Goal: Task Accomplishment & Management: Complete application form

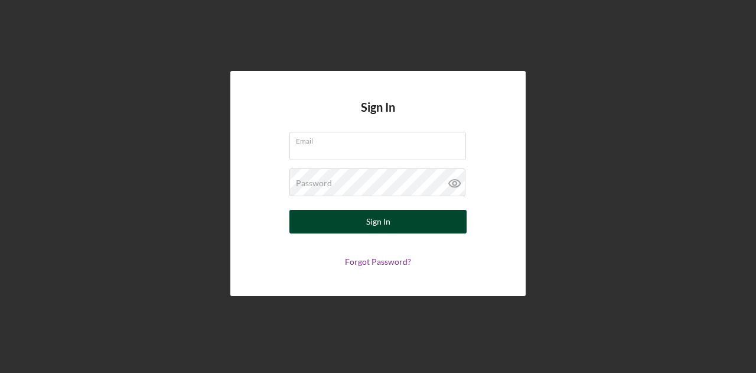
type input "[EMAIL_ADDRESS][DOMAIN_NAME]"
click at [414, 220] on button "Sign In" at bounding box center [378, 222] width 177 height 24
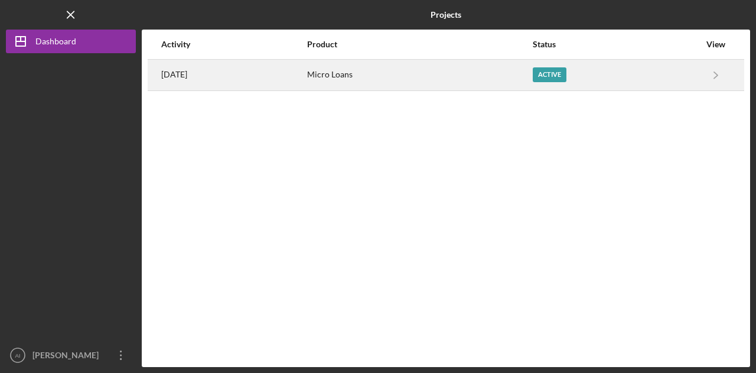
click at [566, 74] on div "Active" at bounding box center [550, 74] width 34 height 15
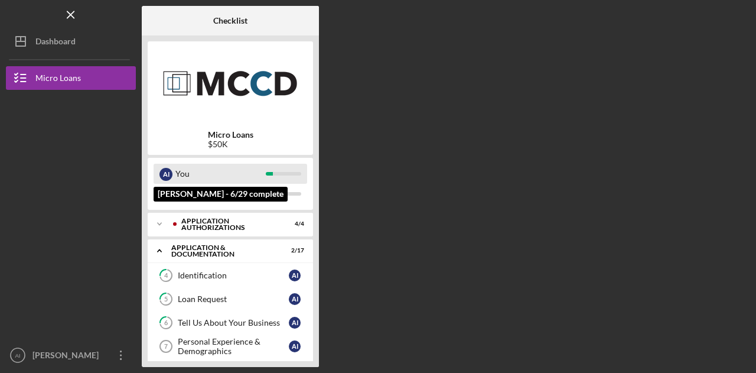
click at [230, 171] on div "You" at bounding box center [220, 174] width 90 height 20
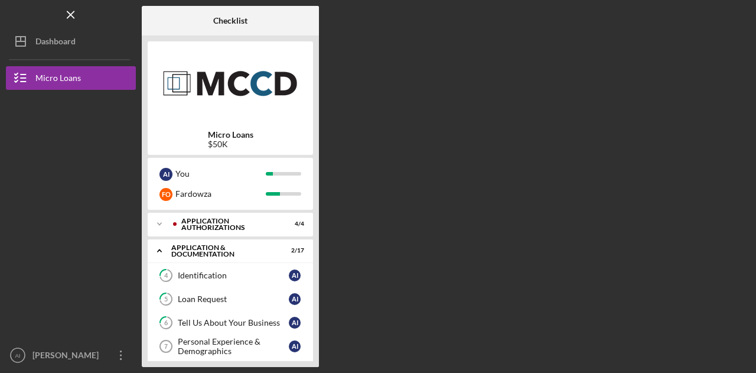
click at [251, 66] on img at bounding box center [230, 82] width 165 height 71
drag, startPoint x: 251, startPoint y: 66, endPoint x: 441, endPoint y: 73, distance: 191.0
click at [441, 73] on div "Checklist Micro Loans $50K A I You F O Fardowza Icon/Expander Application Autho…" at bounding box center [446, 186] width 609 height 361
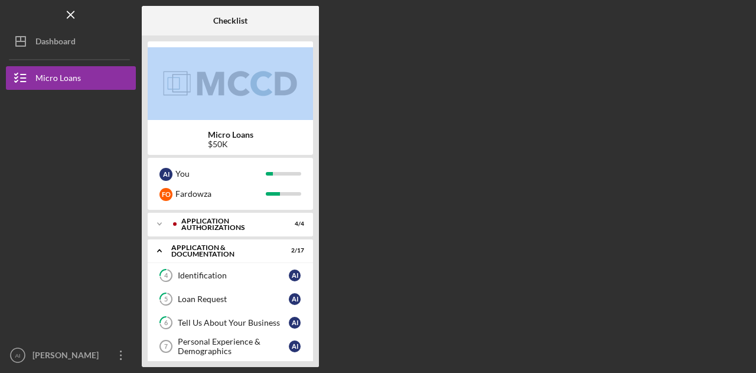
click at [441, 73] on div "Checklist Micro Loans $50K A I You F O Fardowza Icon/Expander Application Autho…" at bounding box center [446, 186] width 609 height 361
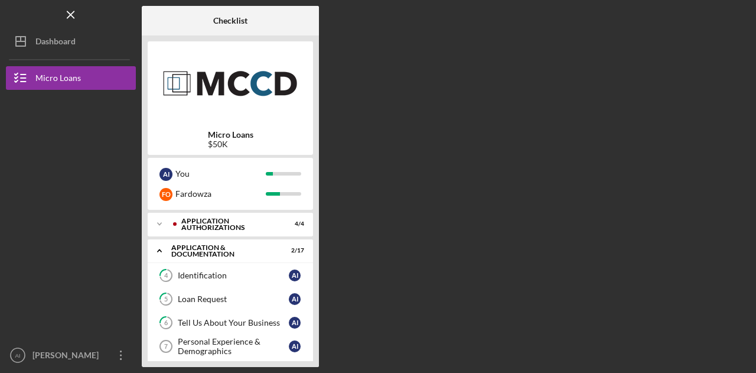
click at [411, 277] on div "Checklist Micro Loans $50K A I You F O Fardowza Icon/Expander Application Autho…" at bounding box center [446, 186] width 609 height 361
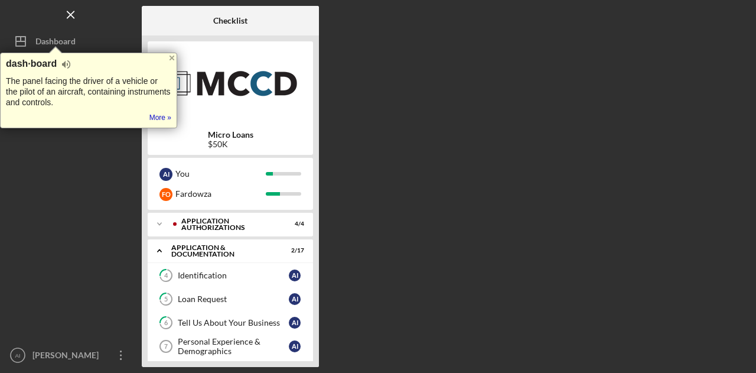
click at [427, 262] on div "Checklist Micro Loans $50K A I You F O Fardowza Icon/Expander Application Autho…" at bounding box center [446, 186] width 609 height 361
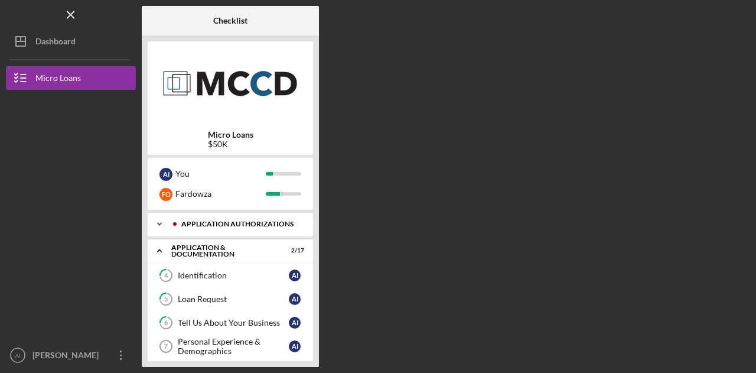
click at [210, 218] on div "Icon/Expander Application Authorizations 4 / 4" at bounding box center [230, 224] width 165 height 24
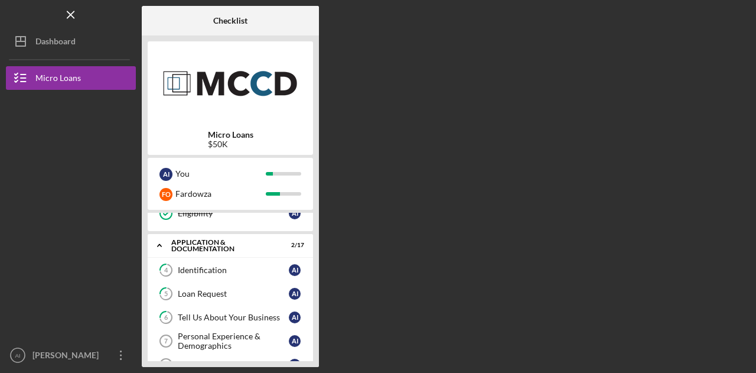
scroll to position [107, 0]
click at [248, 266] on div "Identification" at bounding box center [233, 269] width 111 height 9
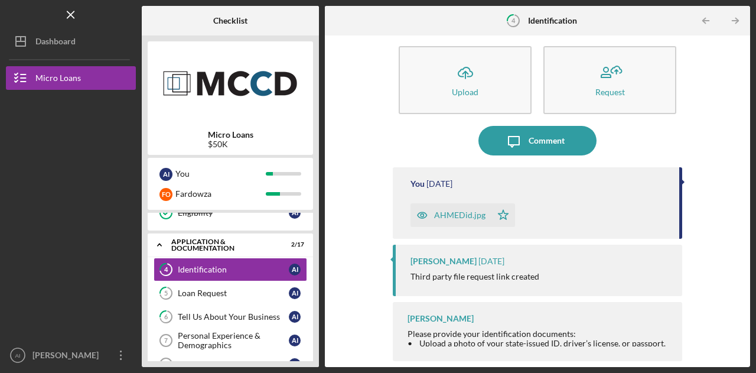
scroll to position [11, 0]
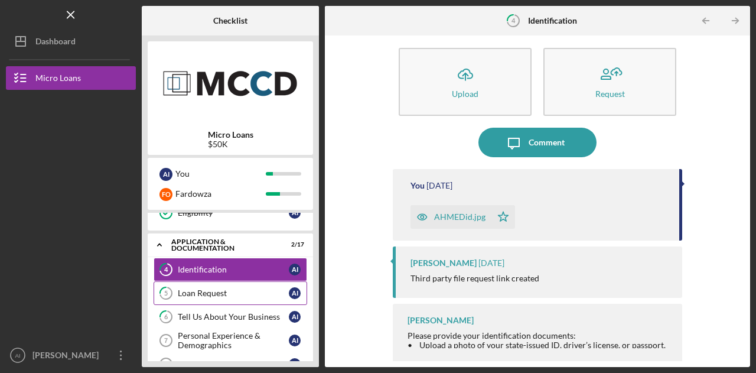
click at [256, 288] on div "Loan Request" at bounding box center [233, 292] width 111 height 9
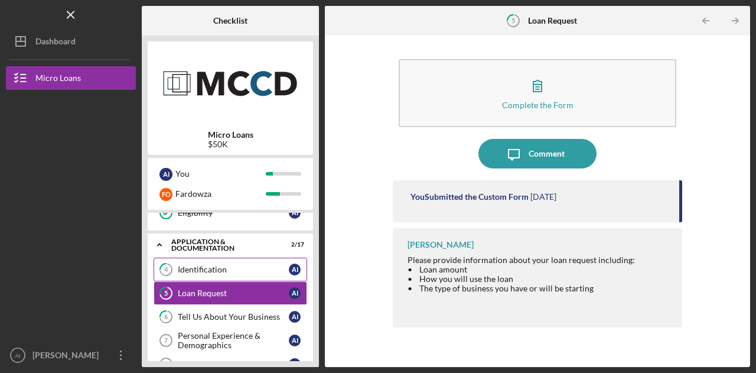
click at [249, 265] on div "Identification" at bounding box center [233, 269] width 111 height 9
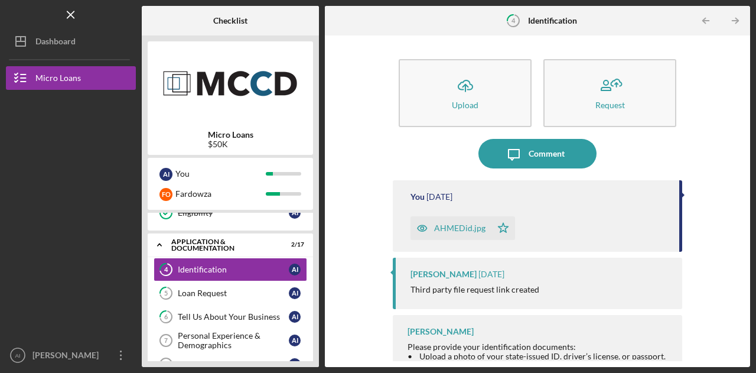
click at [440, 230] on div "AHMEDid.jpg" at bounding box center [459, 227] width 51 height 9
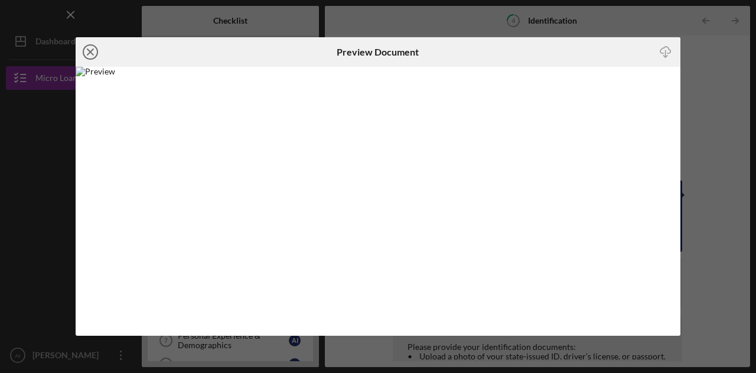
click at [91, 51] on line at bounding box center [90, 52] width 6 height 6
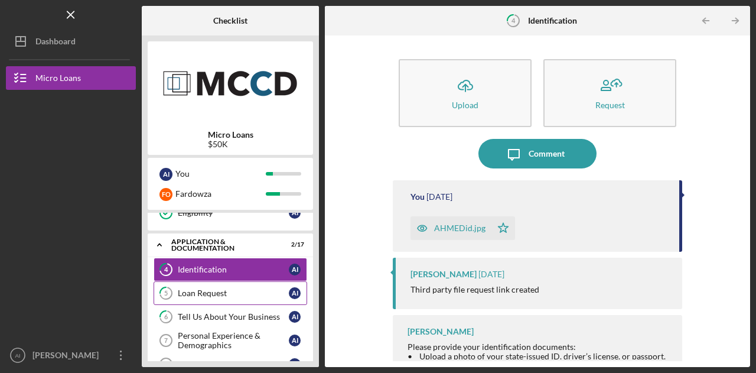
click at [206, 283] on link "5 Loan Request A I" at bounding box center [231, 293] width 154 height 24
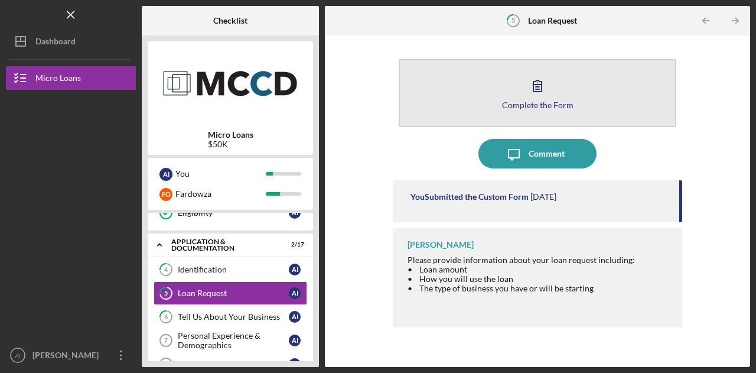
click at [559, 105] on div "Complete the Form" at bounding box center [537, 104] width 71 height 9
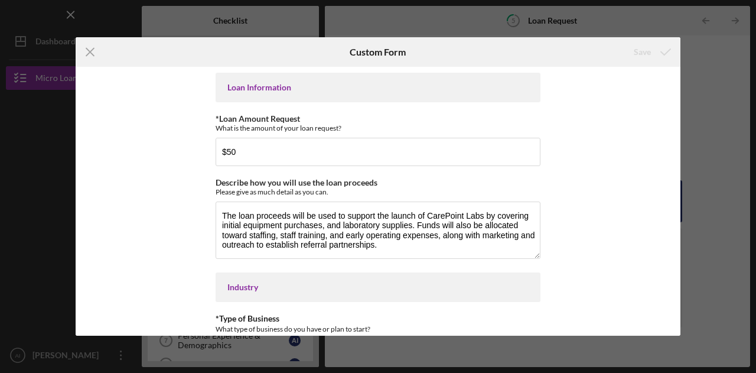
click at [551, 181] on div "Loan Information *Loan Amount Request What is the amount of your loan request? …" at bounding box center [378, 201] width 605 height 269
click at [590, 177] on div "Loan Information *Loan Amount Request What is the amount of your loan request? …" at bounding box center [378, 201] width 605 height 269
click at [568, 122] on div "Loan Information *Loan Amount Request What is the amount of your loan request? …" at bounding box center [378, 201] width 605 height 269
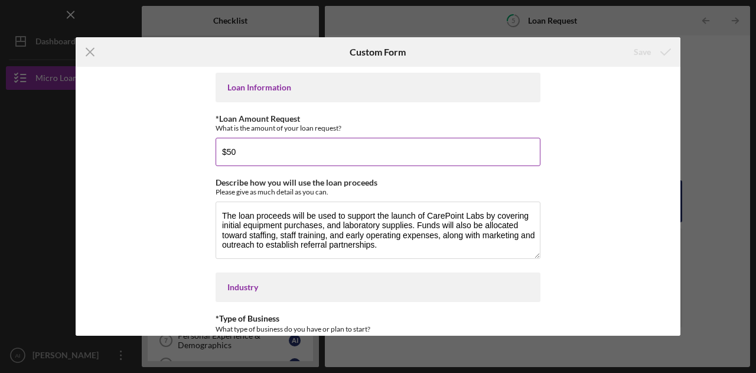
click at [364, 154] on input "$50" at bounding box center [378, 152] width 325 height 28
type input "$50,000"
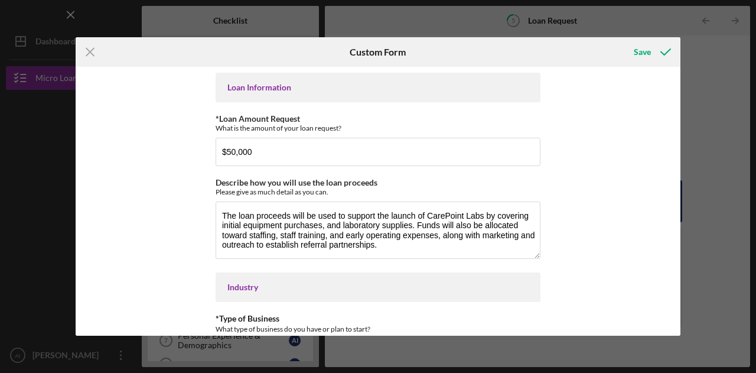
click at [616, 186] on div "Loan Information *Loan Amount Request What is the amount of your loan request? …" at bounding box center [378, 201] width 605 height 269
click at [642, 53] on div "Save" at bounding box center [642, 52] width 17 height 24
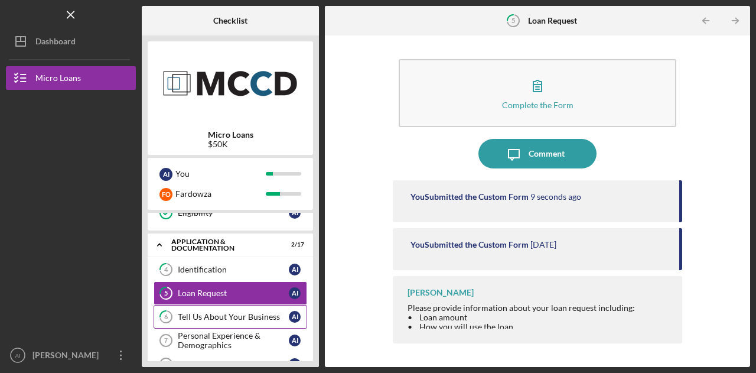
click at [235, 312] on div "Tell Us About Your Business" at bounding box center [233, 316] width 111 height 9
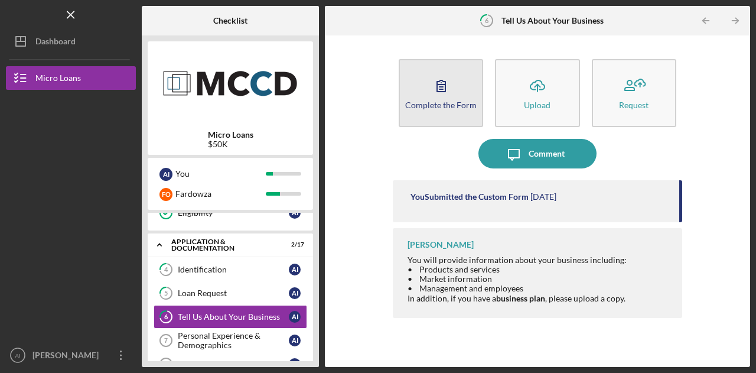
click at [431, 106] on div "Complete the Form" at bounding box center [440, 104] width 71 height 9
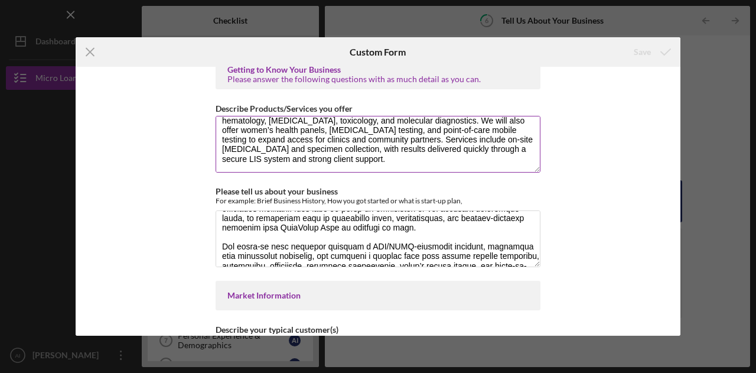
scroll to position [14, 0]
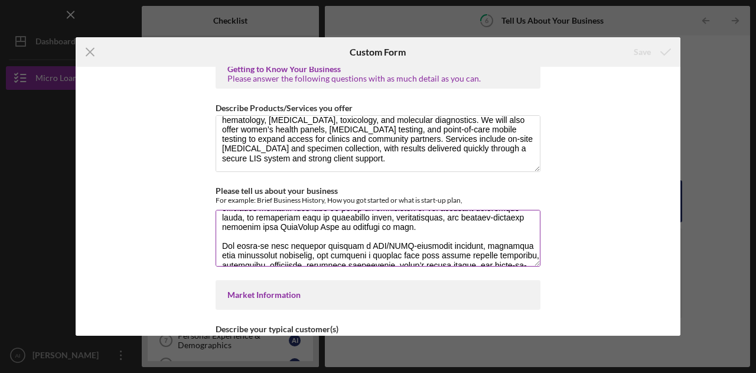
click at [466, 222] on textarea "Please tell us about your business" at bounding box center [378, 238] width 325 height 57
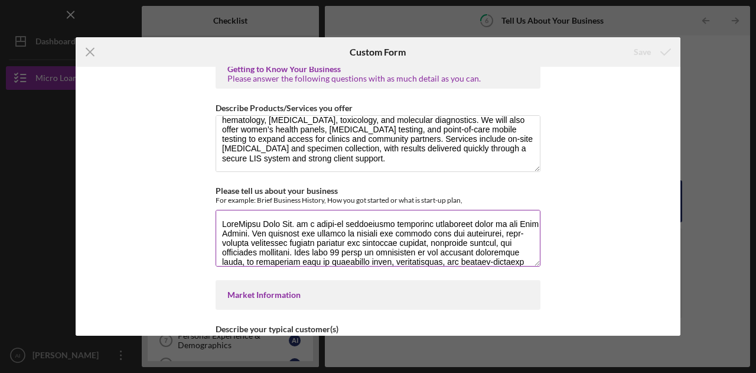
click at [410, 237] on textarea "Please tell us about your business" at bounding box center [378, 238] width 325 height 57
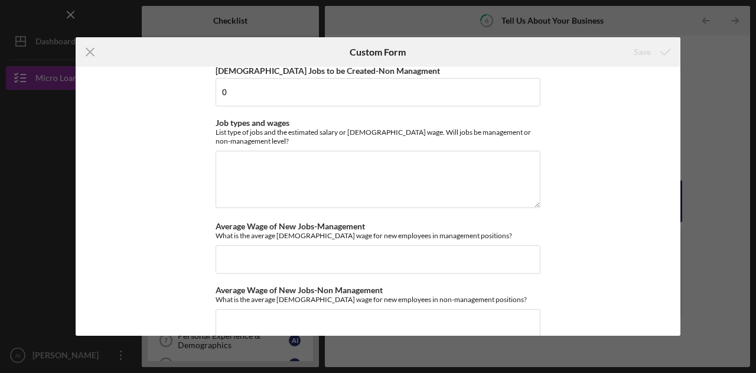
scroll to position [1273, 0]
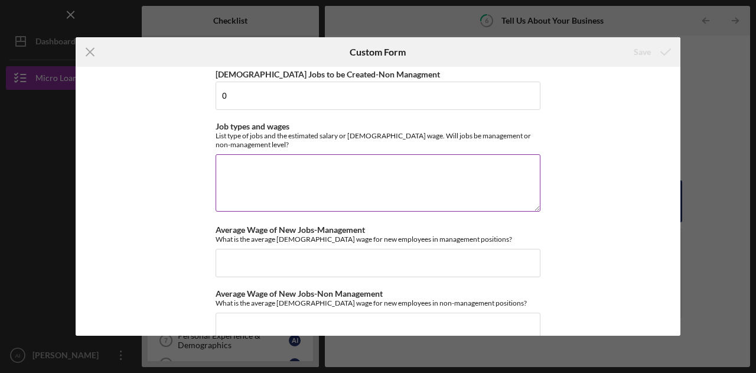
click at [346, 155] on textarea "Job types and wages" at bounding box center [378, 182] width 325 height 57
type textarea "T"
type textarea "O"
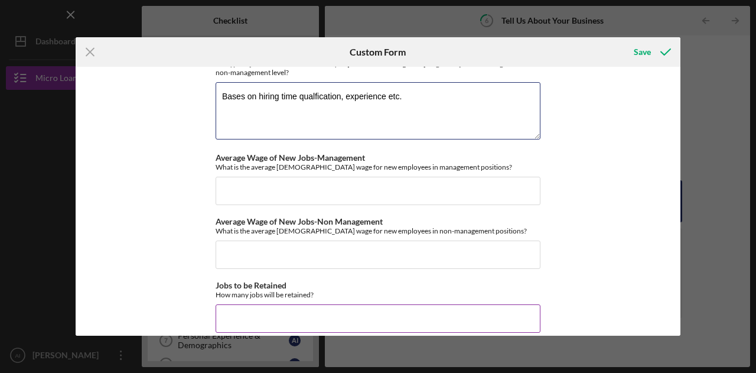
scroll to position [1350, 0]
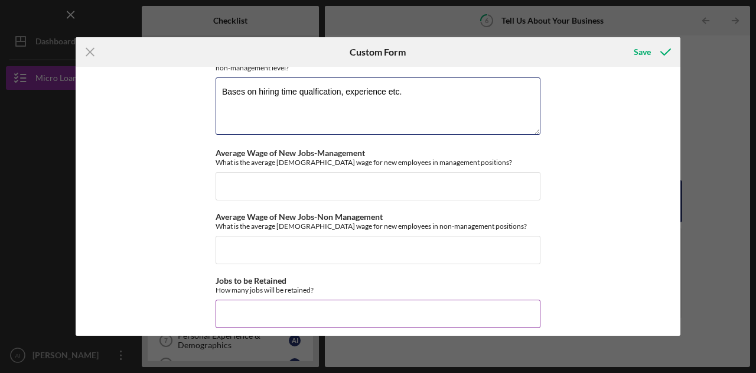
type textarea "Bases on hiring time qualfication, experience etc."
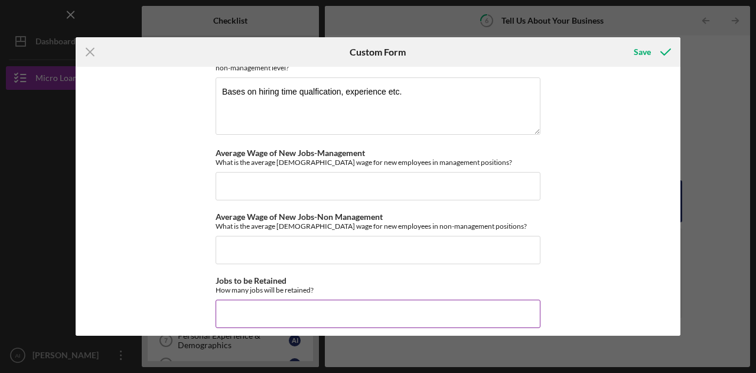
click at [337, 313] on input "Jobs to be Retained" at bounding box center [378, 314] width 325 height 28
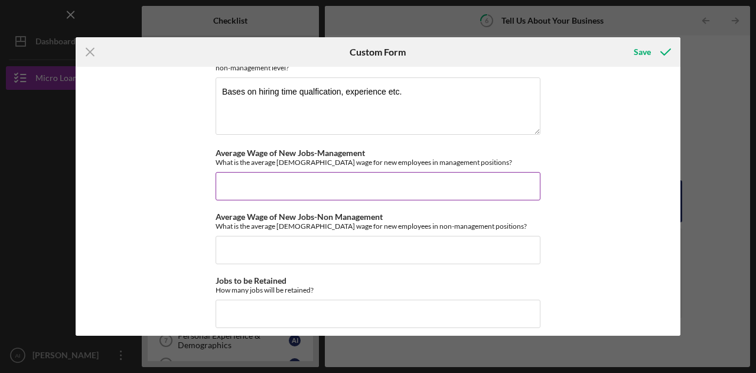
click at [318, 172] on input "Average Wage of New Jobs-Management" at bounding box center [378, 186] width 325 height 28
type input "$3"
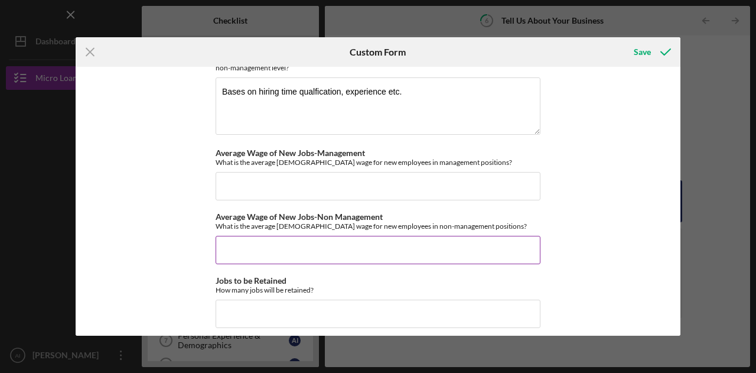
click at [308, 240] on input "Average Wage of New Jobs-Non Management" at bounding box center [378, 250] width 325 height 28
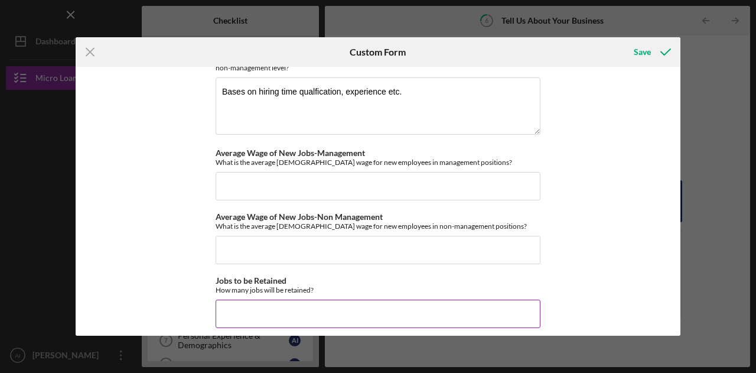
click at [304, 307] on input "Jobs to be Retained" at bounding box center [378, 314] width 325 height 28
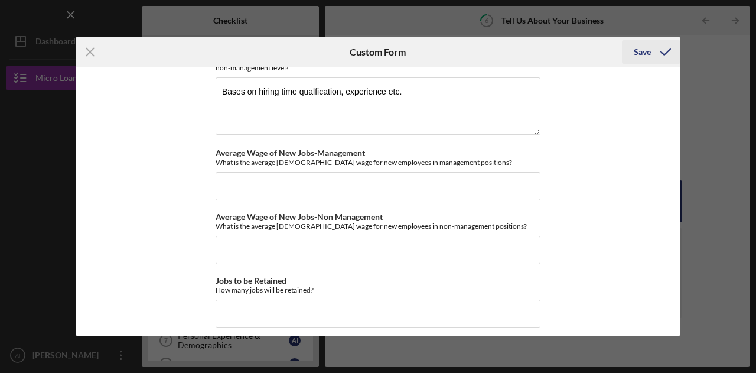
click at [652, 50] on icon "submit" at bounding box center [666, 52] width 30 height 30
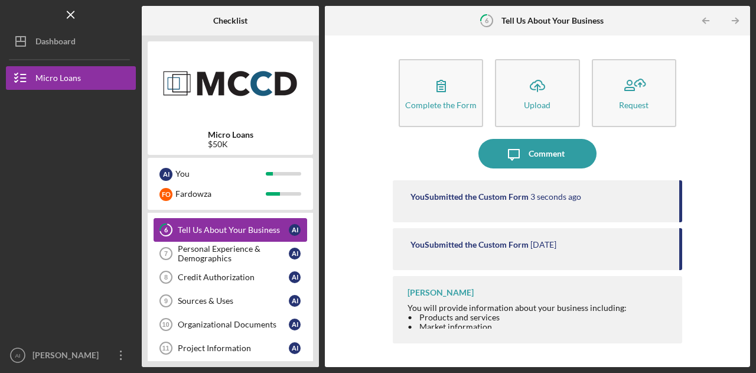
scroll to position [195, 0]
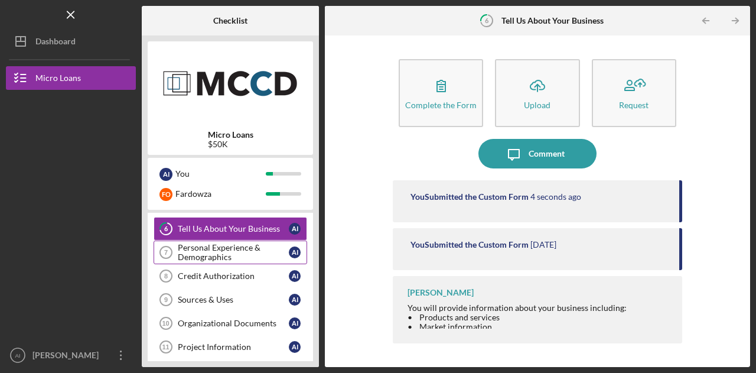
click at [226, 255] on div "Personal Experience & Demographics" at bounding box center [233, 252] width 111 height 19
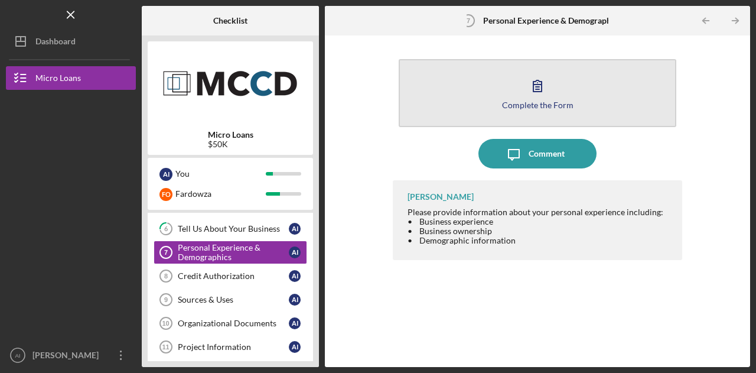
click at [532, 88] on icon "button" at bounding box center [538, 86] width 30 height 30
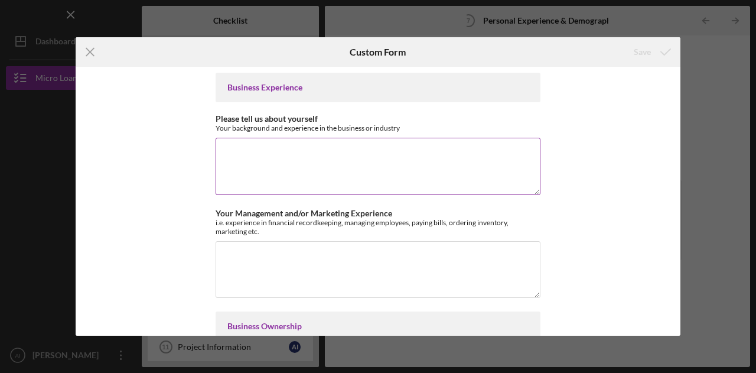
click at [363, 183] on textarea "Please tell us about yourself" at bounding box center [378, 166] width 325 height 57
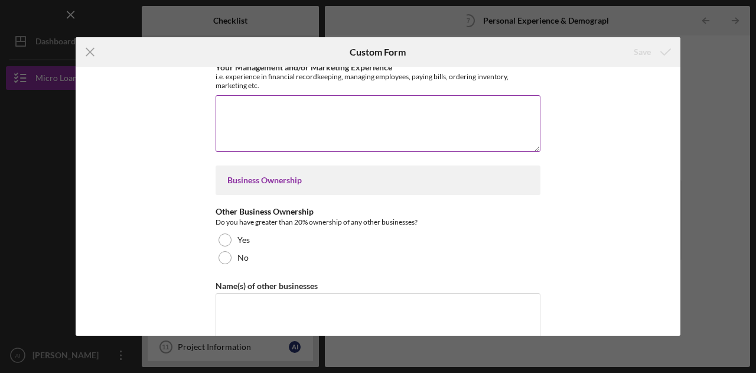
scroll to position [147, 0]
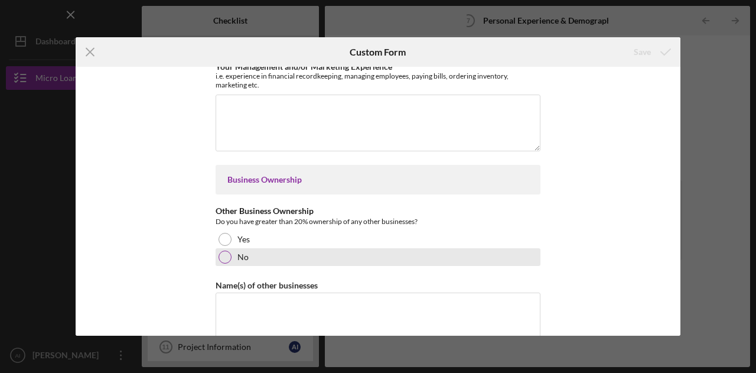
click at [220, 253] on div at bounding box center [225, 257] width 13 height 13
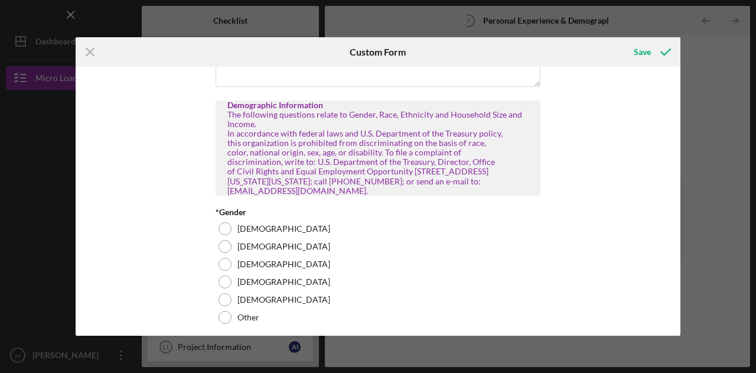
scroll to position [410, 0]
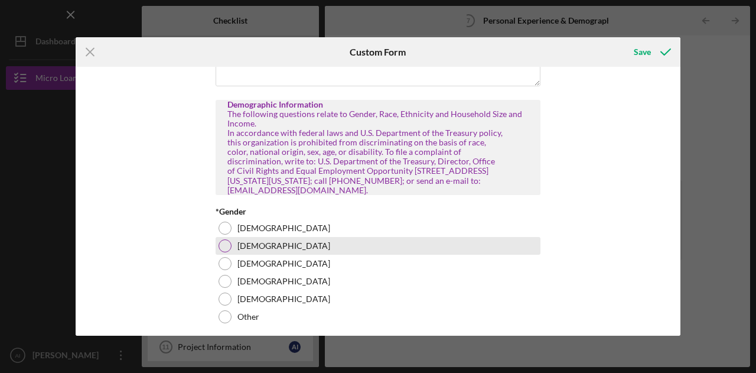
click at [221, 240] on div at bounding box center [225, 245] width 13 height 13
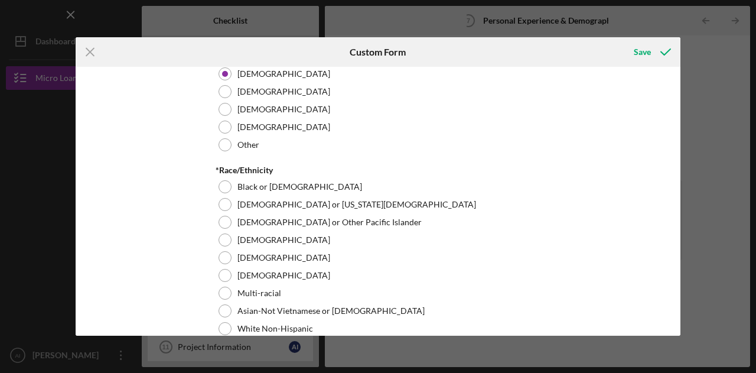
scroll to position [583, 0]
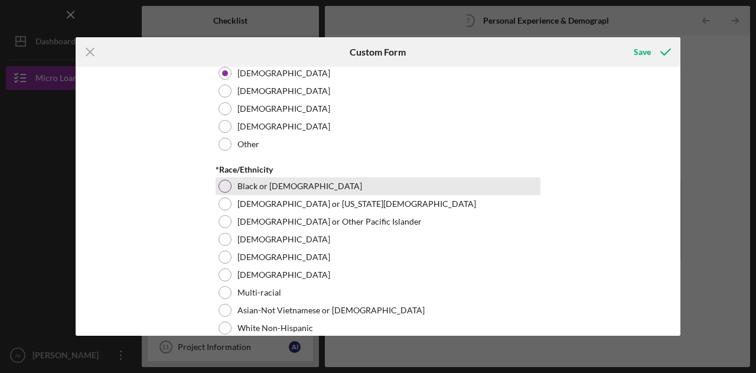
click at [229, 180] on div "Black or [DEMOGRAPHIC_DATA]" at bounding box center [378, 186] width 325 height 18
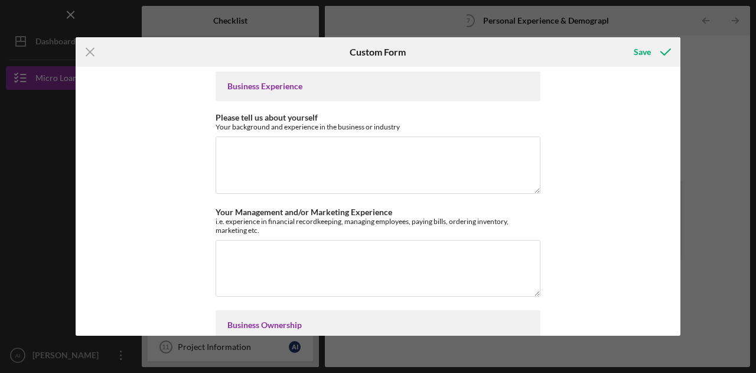
scroll to position [0, 0]
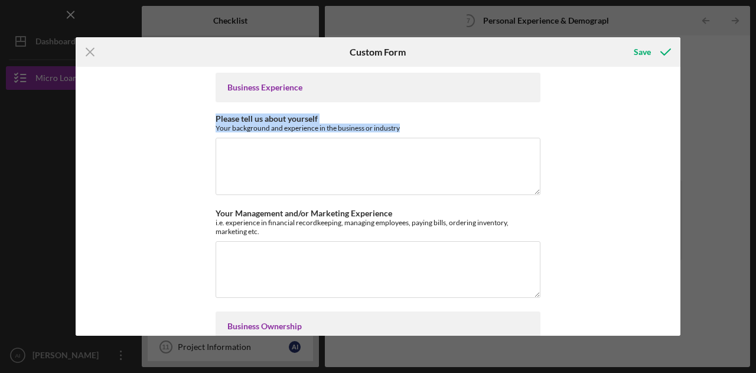
drag, startPoint x: 407, startPoint y: 131, endPoint x: 195, endPoint y: 118, distance: 212.5
click at [195, 118] on div "Business Experience Please tell us about yourself Your background and experienc…" at bounding box center [378, 201] width 605 height 269
copy div "Please tell us about yourself Your background and experience in the business or…"
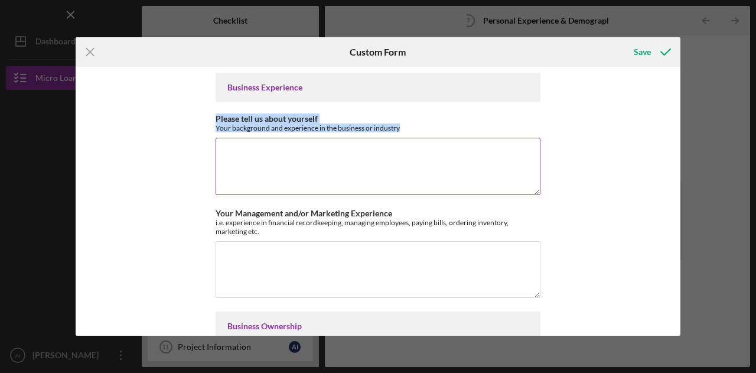
copy div "Please tell us about yourself Your background and experience in the business or…"
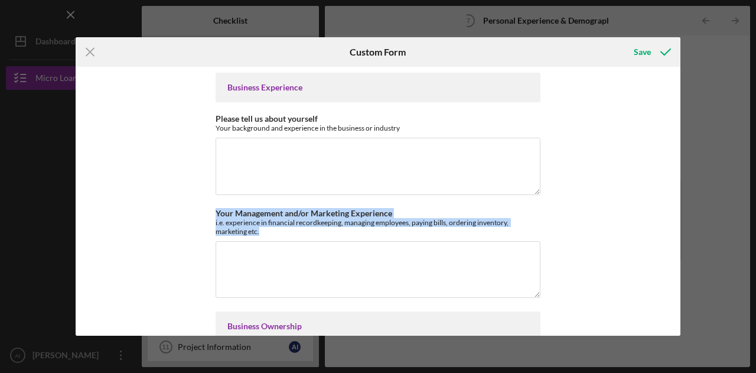
drag, startPoint x: 276, startPoint y: 228, endPoint x: 207, endPoint y: 200, distance: 74.7
click at [207, 200] on div "Business Experience Please tell us about yourself Your background and experienc…" at bounding box center [378, 201] width 605 height 269
copy div "Your Management and/or Marketing Experience i.e. experience in financial record…"
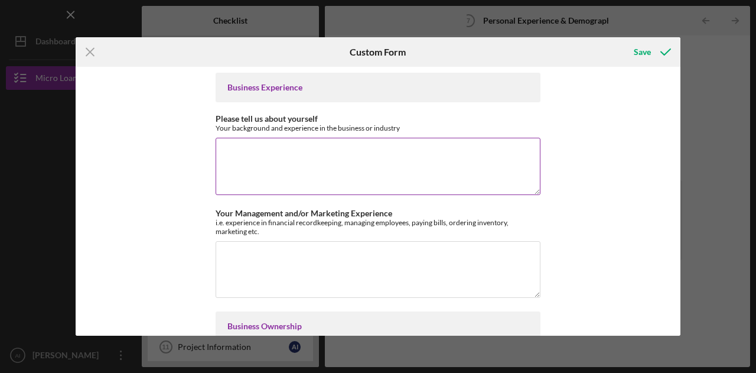
click at [245, 152] on textarea "Please tell us about yourself" at bounding box center [378, 166] width 325 height 57
paste textarea "I bring a cross-sector leadership background shaped by global health, instituti…"
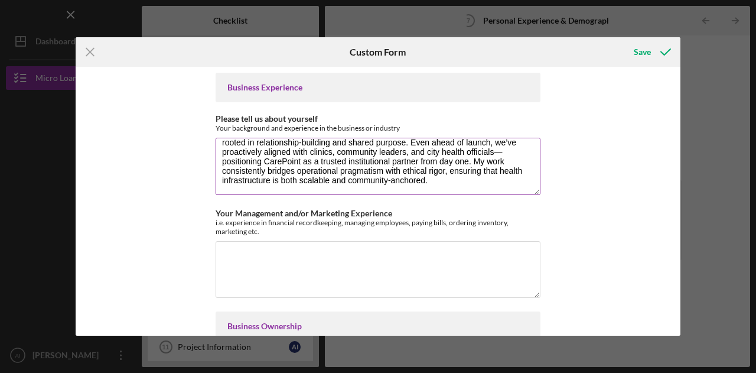
scroll to position [85, 0]
type textarea "I bring a cross-sector leadership background shaped by global health, instituti…"
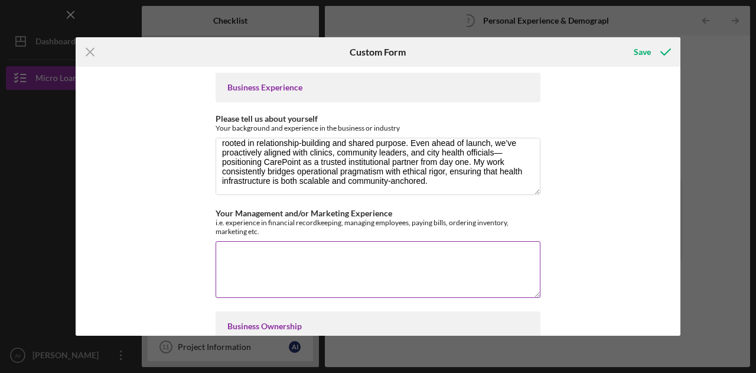
click at [310, 275] on textarea "Your Management and/or Marketing Experience" at bounding box center [378, 269] width 325 height 57
paste textarea "I have extensive experience in both management and marketing across public and …"
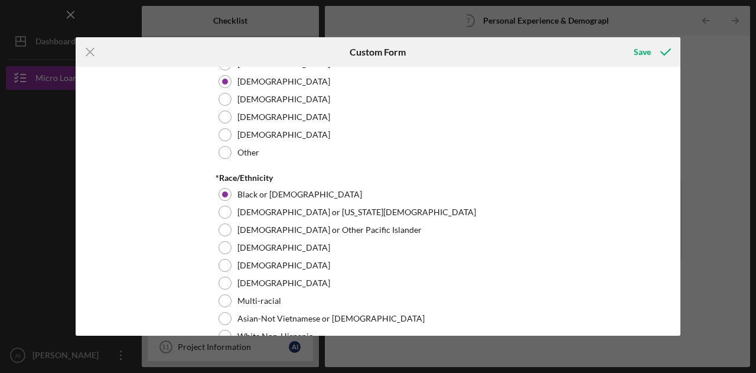
scroll to position [599, 0]
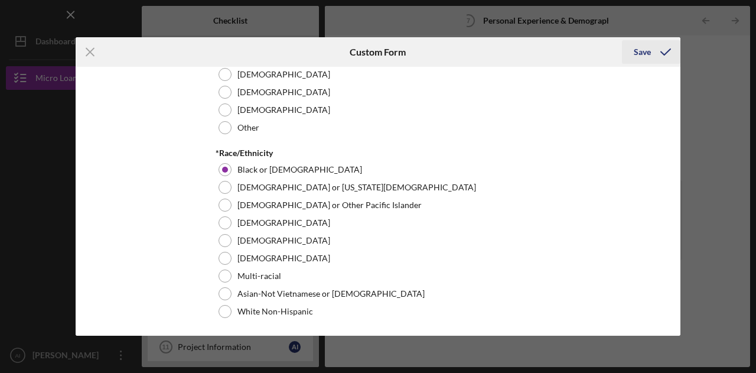
type textarea "I have extensive experience in both management and marketing across public and …"
click at [642, 51] on div "Save" at bounding box center [642, 52] width 17 height 24
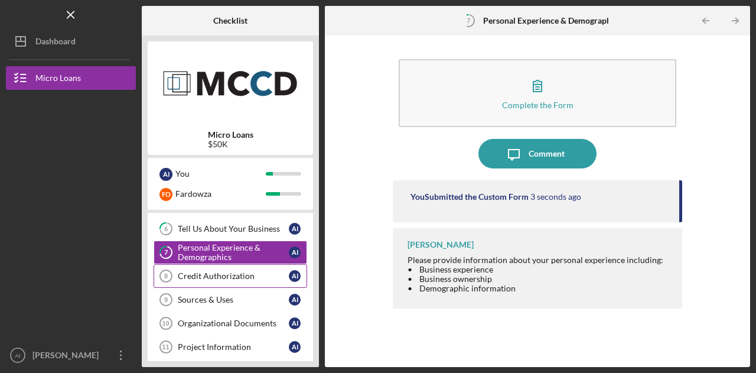
click at [227, 279] on link "Credit Authorization 8 Credit Authorization A I" at bounding box center [231, 276] width 154 height 24
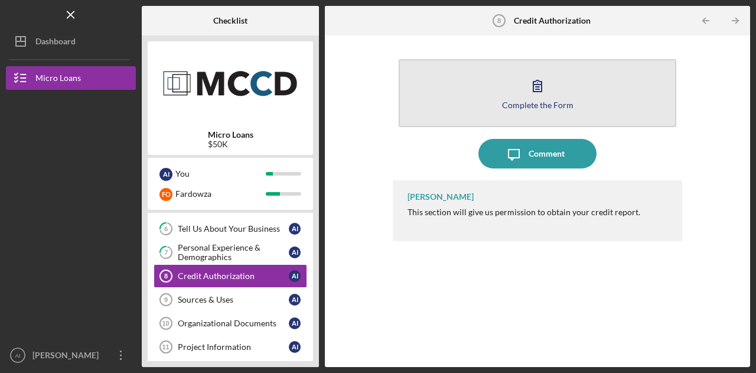
click at [554, 100] on div "Complete the Form" at bounding box center [537, 104] width 71 height 9
click at [525, 93] on icon "button" at bounding box center [538, 86] width 30 height 30
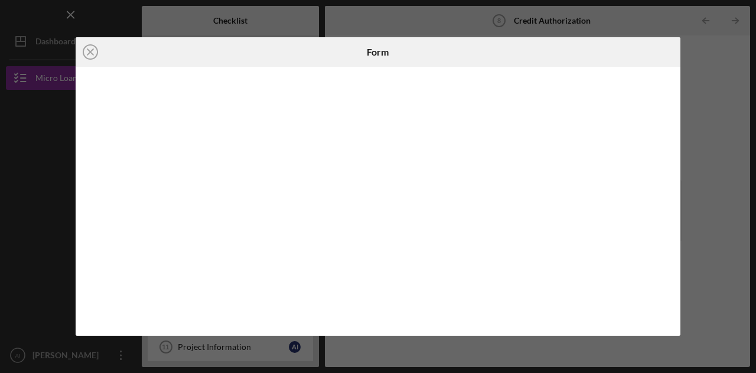
click at [454, 353] on div "Icon/Close Form" at bounding box center [378, 186] width 756 height 373
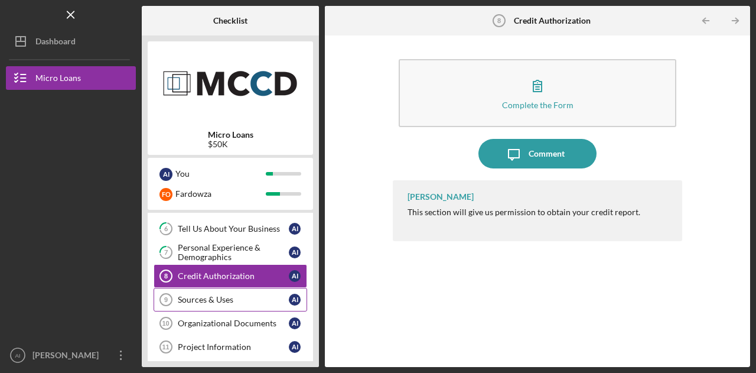
click at [246, 299] on div "Sources & Uses" at bounding box center [233, 299] width 111 height 9
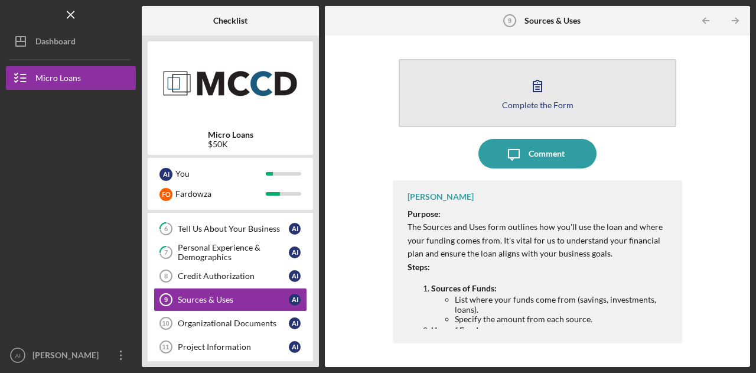
click at [529, 104] on div "Complete the Form" at bounding box center [537, 104] width 71 height 9
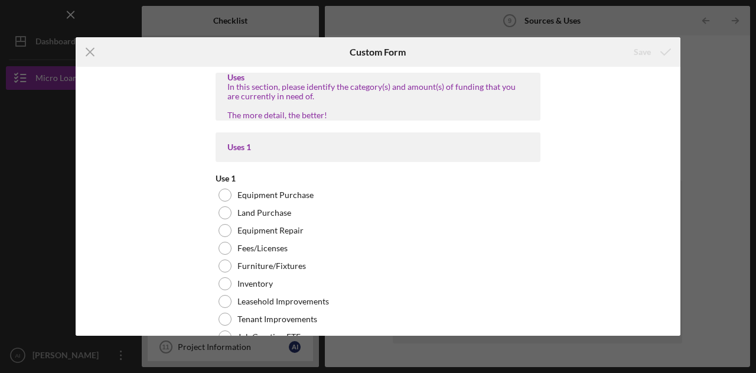
drag, startPoint x: 336, startPoint y: 120, endPoint x: 227, endPoint y: 87, distance: 113.1
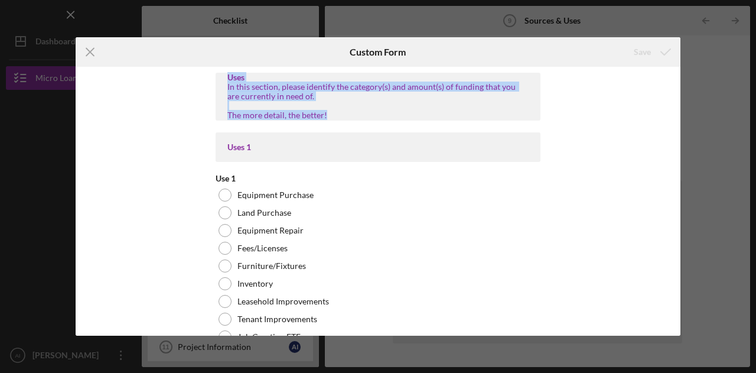
drag, startPoint x: 327, startPoint y: 115, endPoint x: 209, endPoint y: 77, distance: 123.9
click at [209, 77] on div "Uses In this section, please identify the category(s) and amount(s) of funding …" at bounding box center [378, 201] width 605 height 269
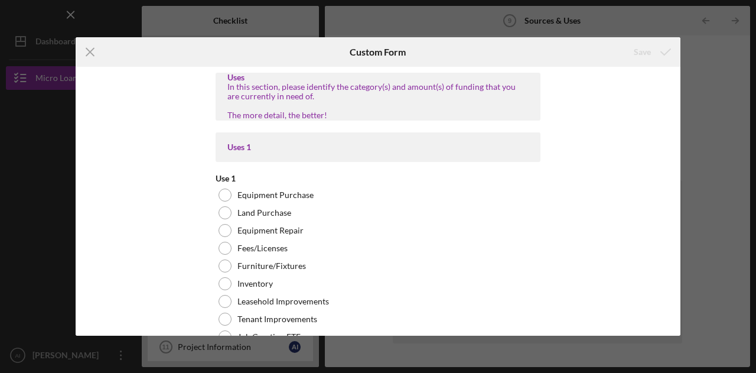
click at [162, 177] on div "Uses In this section, please identify the category(s) and amount(s) of funding …" at bounding box center [378, 201] width 605 height 269
click at [92, 55] on line at bounding box center [90, 52] width 8 height 8
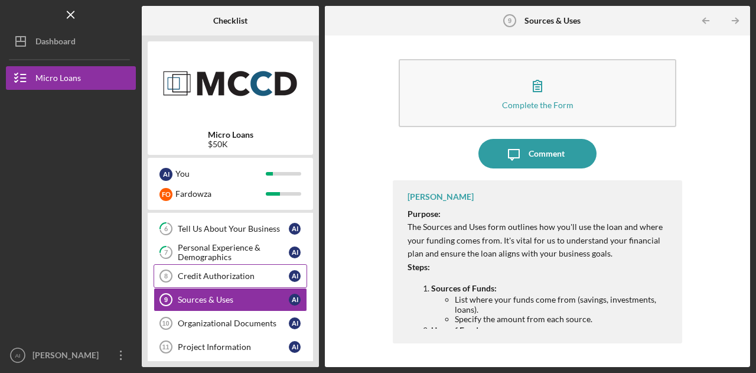
click at [230, 274] on div "Credit Authorization" at bounding box center [233, 275] width 111 height 9
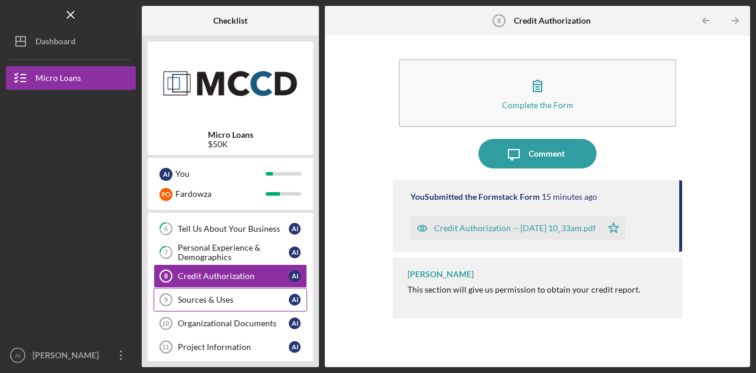
click at [249, 301] on link "Sources & Uses 9 Sources & Uses A I" at bounding box center [231, 300] width 154 height 24
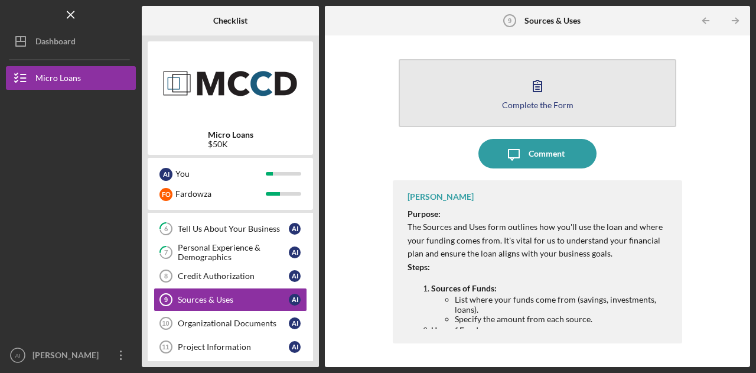
click at [526, 105] on div "Complete the Form" at bounding box center [537, 104] width 71 height 9
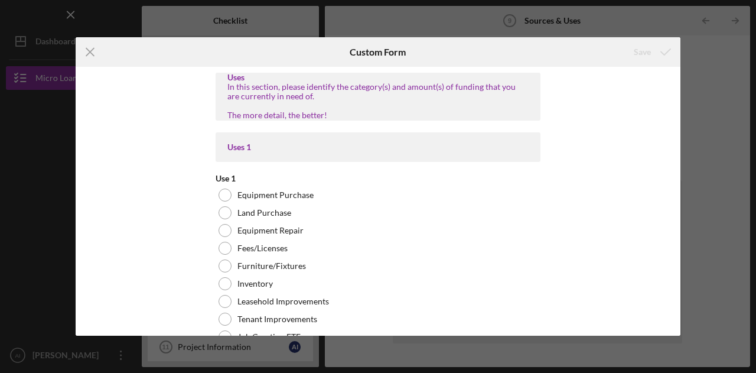
click at [152, 167] on div "Uses In this section, please identify the category(s) and amount(s) of funding …" at bounding box center [378, 201] width 605 height 269
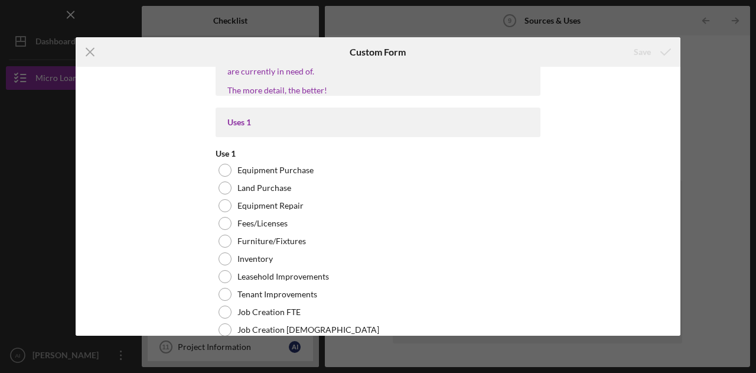
scroll to position [24, 0]
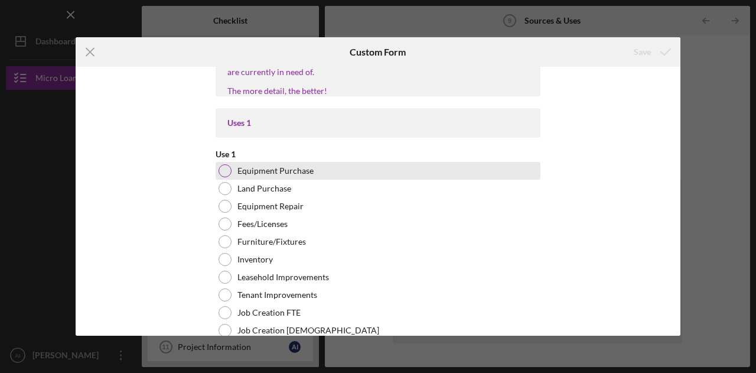
click at [225, 172] on div at bounding box center [225, 170] width 13 height 13
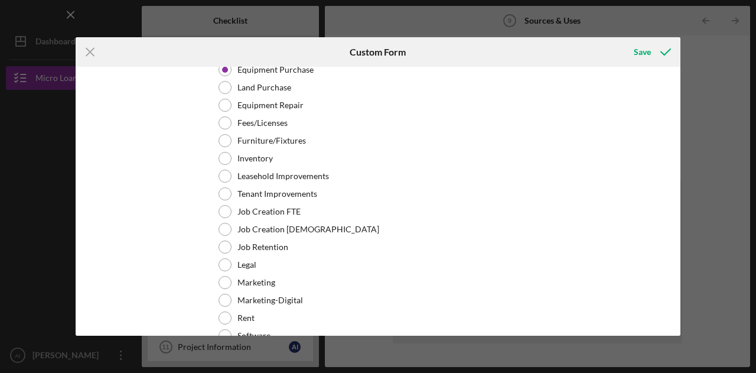
scroll to position [0, 0]
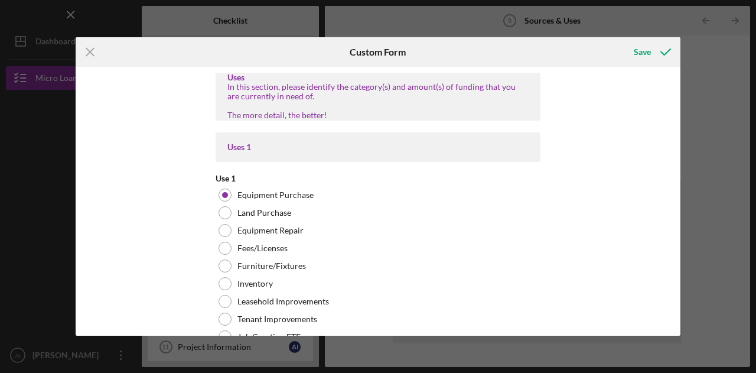
click at [444, 113] on div "In this section, please identify the category(s) and amount(s) of funding that …" at bounding box center [377, 101] width 301 height 38
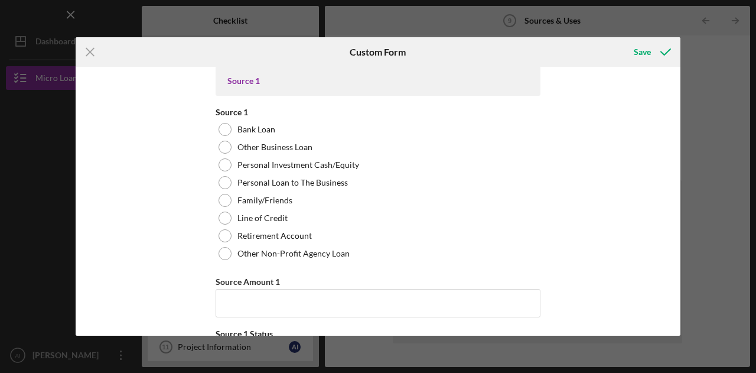
scroll to position [3920, 0]
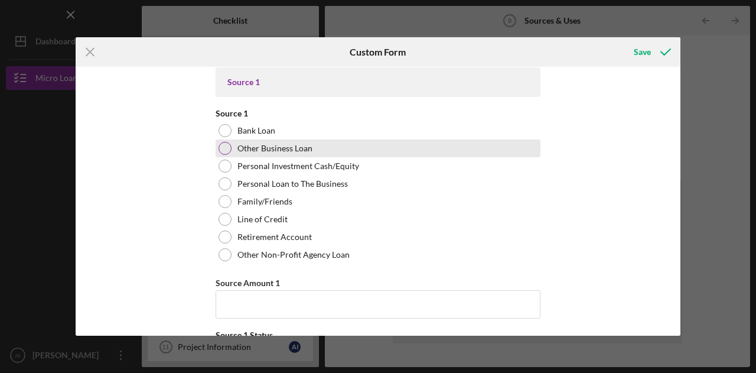
click at [225, 142] on div at bounding box center [225, 148] width 13 height 13
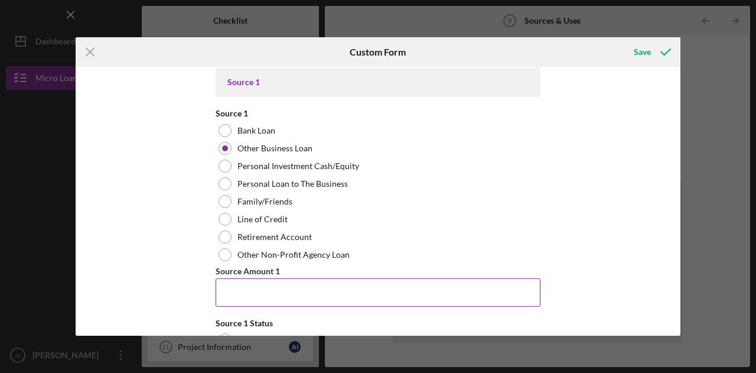
click at [297, 296] on input "Source Amount 1" at bounding box center [378, 292] width 325 height 28
click at [326, 287] on input "Source Amount 1" at bounding box center [378, 292] width 325 height 28
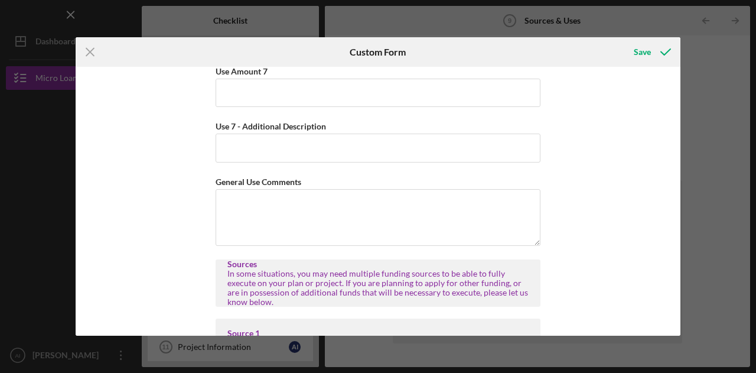
scroll to position [3663, 0]
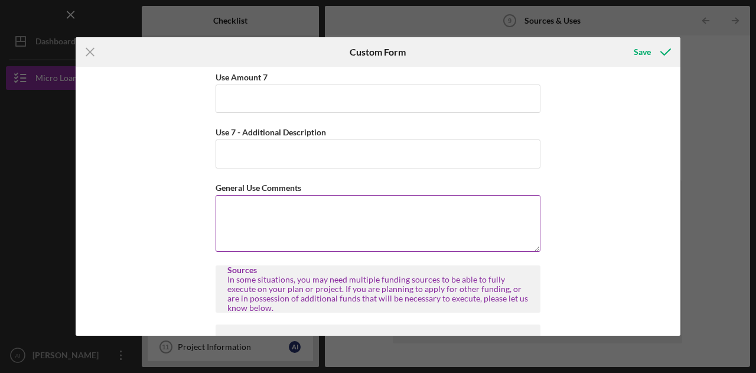
click at [303, 218] on textarea "General Use Comments" at bounding box center [378, 223] width 325 height 57
paste textarea "Community Planning & Economic Development Small Business Loan Application"
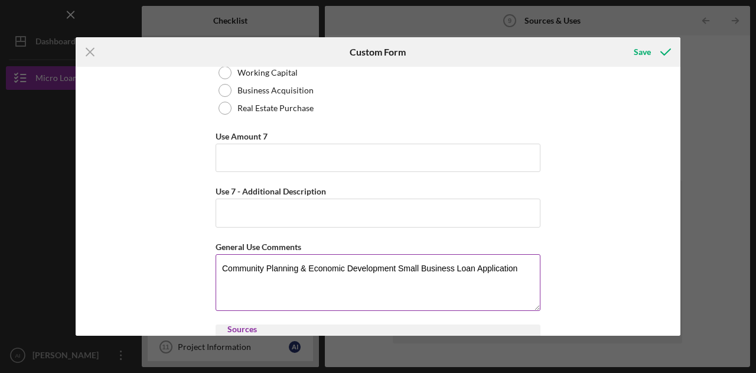
scroll to position [3609, 0]
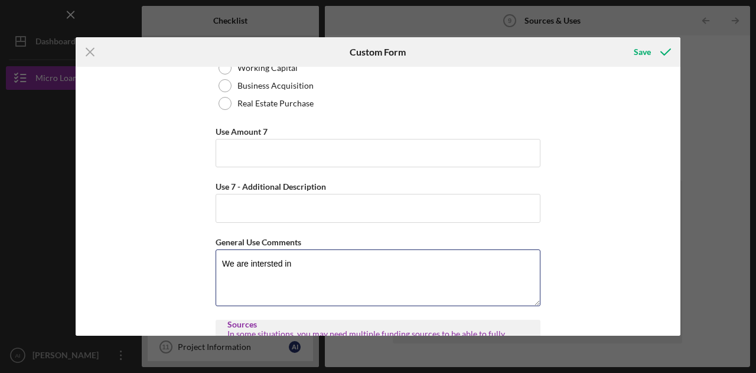
paste textarea "Community Planning & Economic Development Small Business Loan Application"
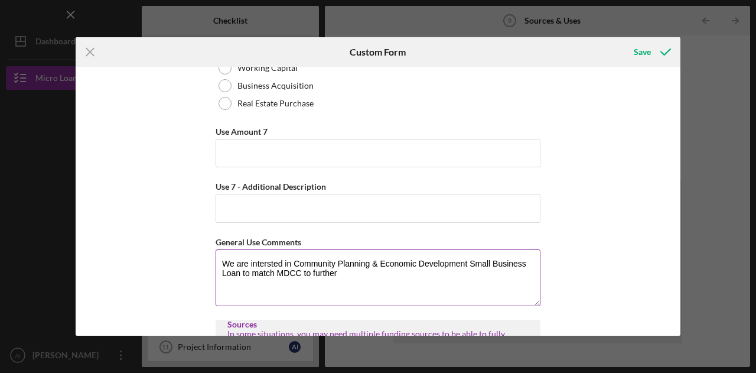
click at [274, 266] on textarea "We are intersted in Community Planning & Economic Development Small Business Lo…" at bounding box center [378, 277] width 325 height 57
click at [365, 259] on textarea "We are intersted in Community Planning & Economic Development Small Business Lo…" at bounding box center [378, 277] width 325 height 57
click at [357, 266] on textarea "We are intersted in Community Planning & Economic Development Small Business Lo…" at bounding box center [378, 277] width 325 height 57
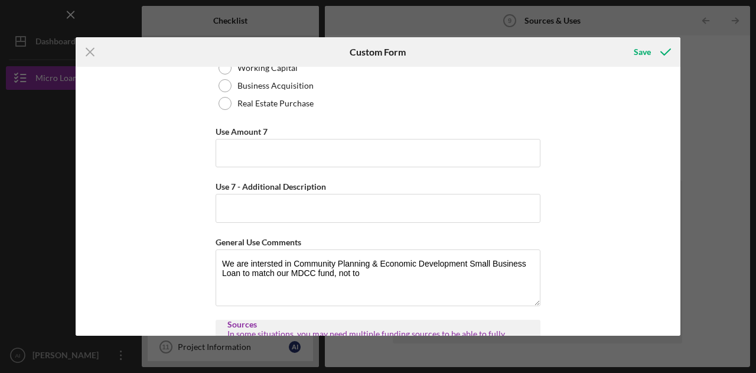
click at [603, 261] on div "Uses In this section, please identify the category(s) and amount(s) of funding …" at bounding box center [378, 201] width 605 height 269
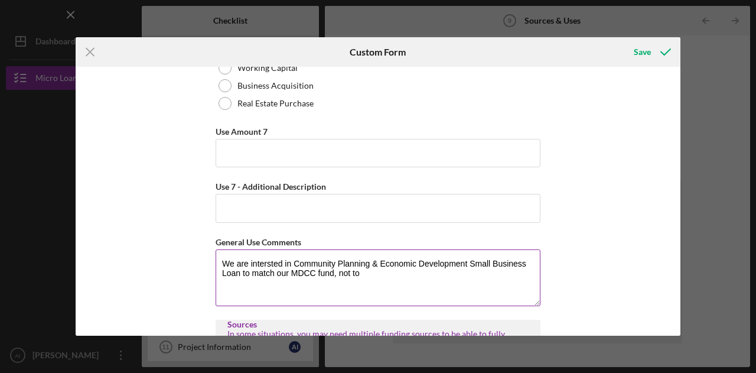
click at [405, 270] on textarea "We are intersted in Community Planning & Economic Development Small Business Lo…" at bounding box center [378, 277] width 325 height 57
type textarea "We are intersted in Community Planning & Economic Development Small Business Lo…"
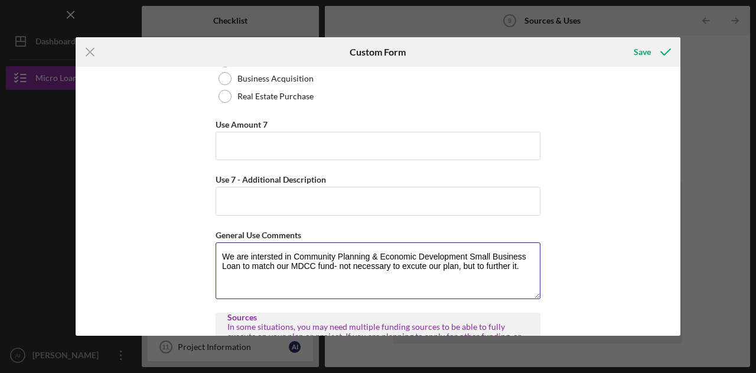
scroll to position [3627, 0]
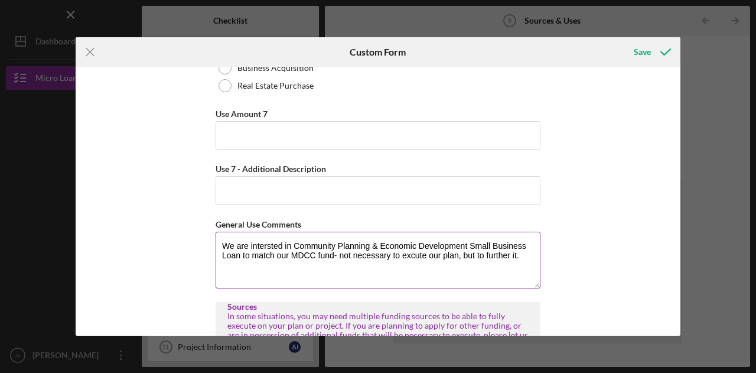
click at [378, 239] on textarea "We are intersted in Community Planning & Economic Development Small Business Lo…" at bounding box center [378, 260] width 325 height 57
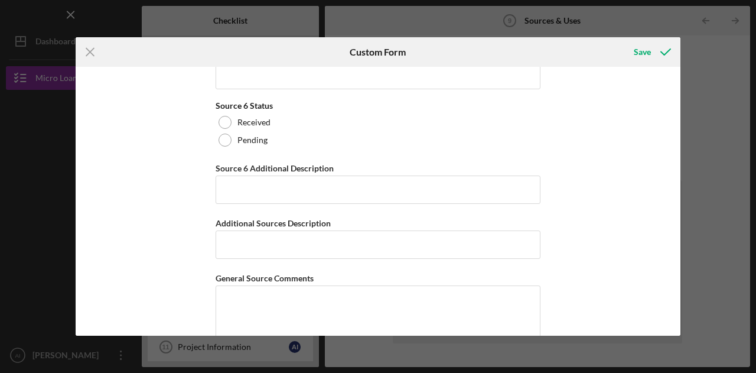
scroll to position [5949, 0]
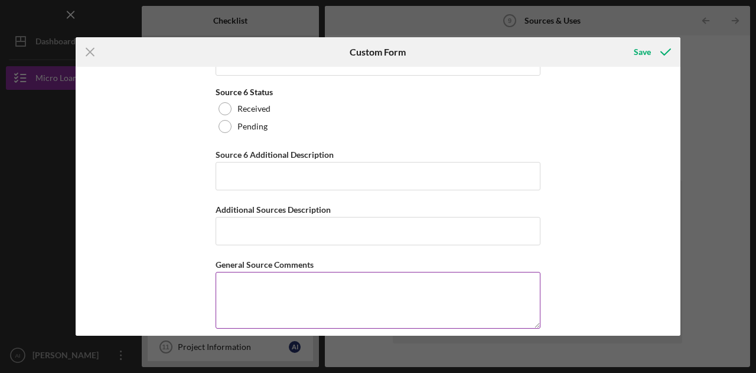
click at [349, 284] on textarea "General Source Comments" at bounding box center [378, 300] width 325 height 57
paste textarea "We are intersted in Community Planning & Economic Development Small Business Lo…"
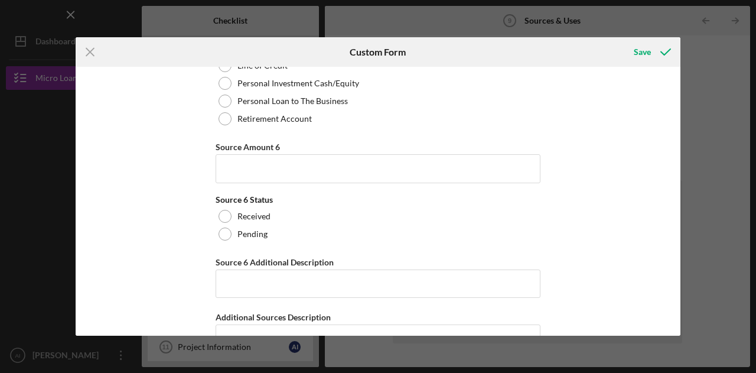
scroll to position [5836, 0]
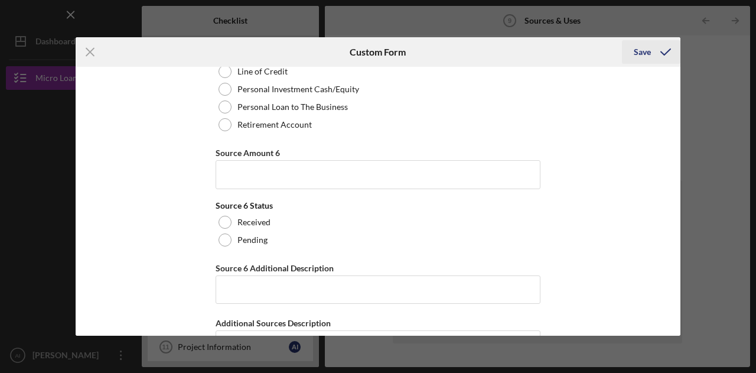
type textarea "We are intersted in Community Planning & Economic Development Small Business Lo…"
click at [655, 50] on icon "submit" at bounding box center [666, 52] width 30 height 30
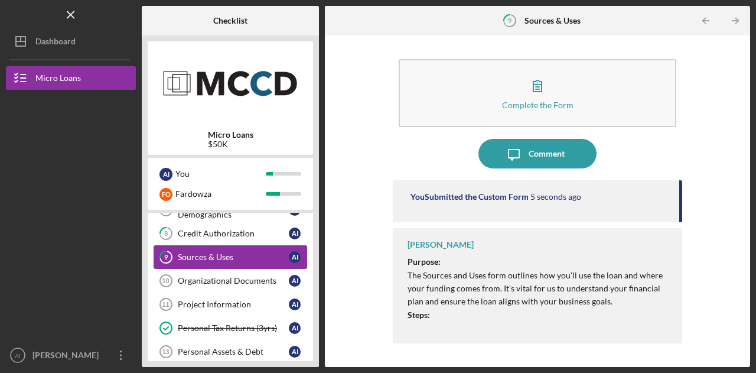
scroll to position [240, 0]
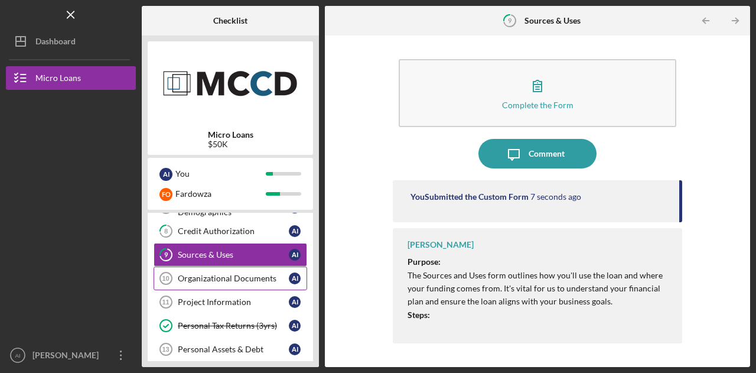
click at [247, 274] on div "Organizational Documents" at bounding box center [233, 278] width 111 height 9
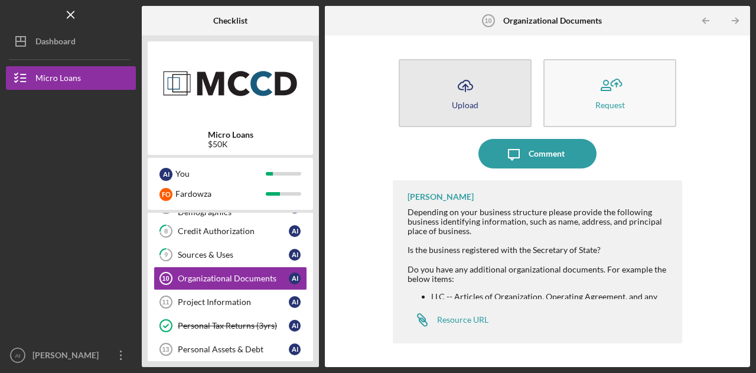
click at [460, 105] on div "Upload" at bounding box center [465, 104] width 27 height 9
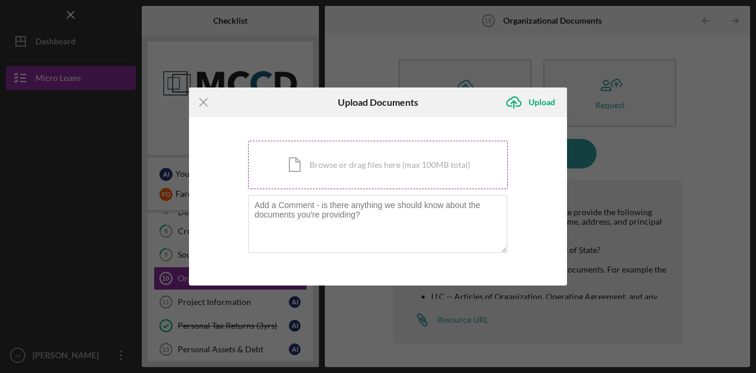
click at [300, 171] on div "Icon/Document Browse or drag files here (max 100MB total) Tap to choose files o…" at bounding box center [378, 165] width 260 height 48
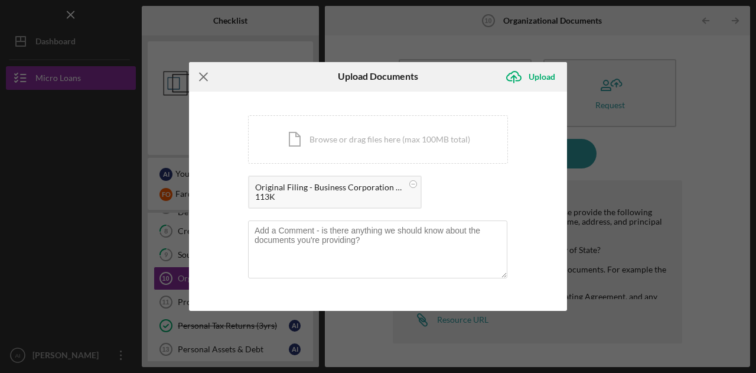
click at [202, 82] on icon "Icon/Menu Close" at bounding box center [204, 77] width 30 height 30
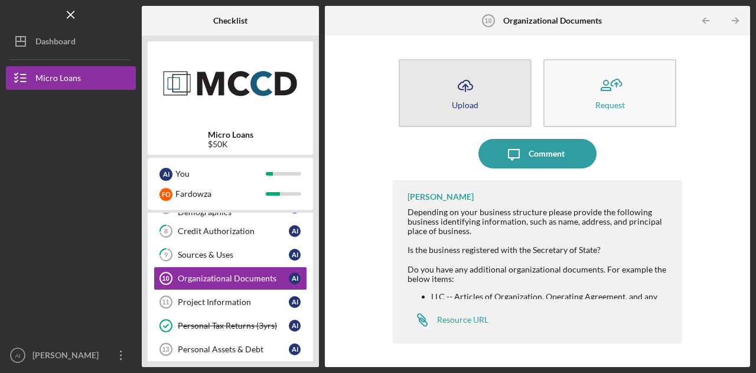
click at [447, 119] on button "Icon/Upload Upload" at bounding box center [465, 93] width 133 height 68
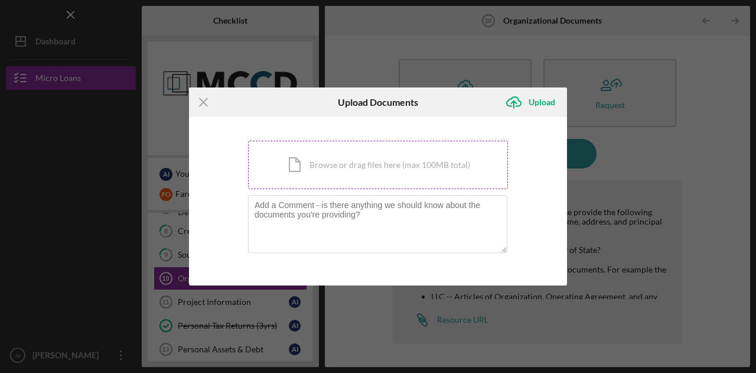
click at [306, 172] on div "Icon/Document Browse or drag files here (max 100MB total) Tap to choose files o…" at bounding box center [378, 165] width 260 height 48
click at [404, 177] on div "Icon/Document Browse or drag files here (max 100MB total) Tap to choose files o…" at bounding box center [378, 165] width 260 height 48
click at [202, 105] on icon "Icon/Menu Close" at bounding box center [204, 102] width 30 height 30
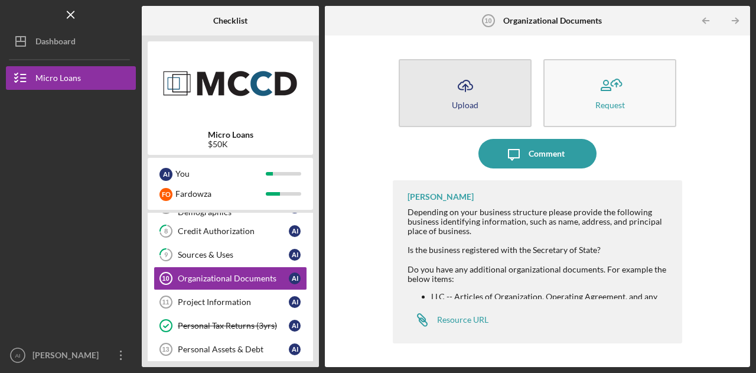
click at [473, 119] on button "Icon/Upload Upload" at bounding box center [465, 93] width 133 height 68
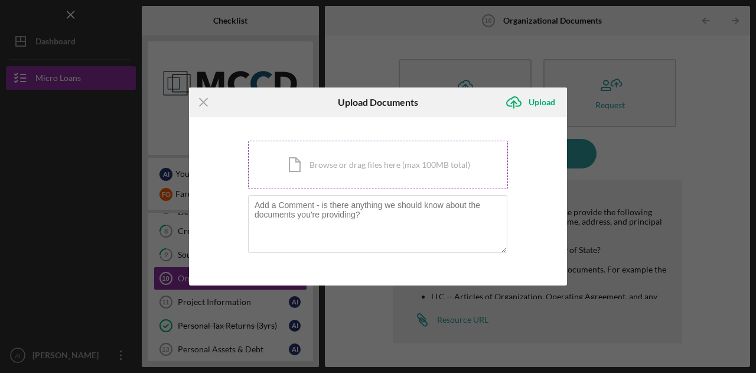
click at [305, 188] on div "Icon/Document Browse or drag files here (max 100MB total) Tap to choose files o…" at bounding box center [378, 165] width 260 height 48
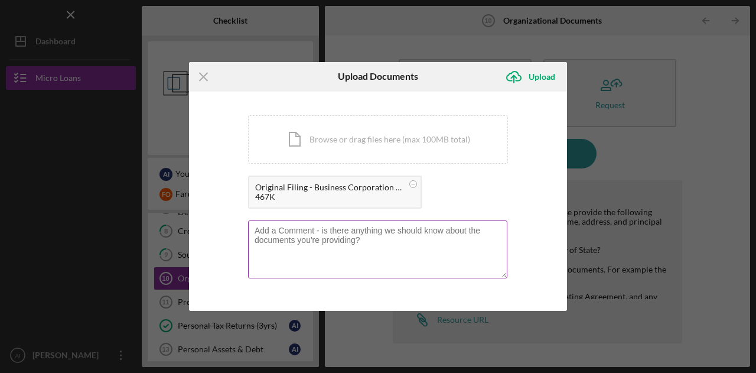
click at [423, 251] on textarea at bounding box center [377, 249] width 259 height 58
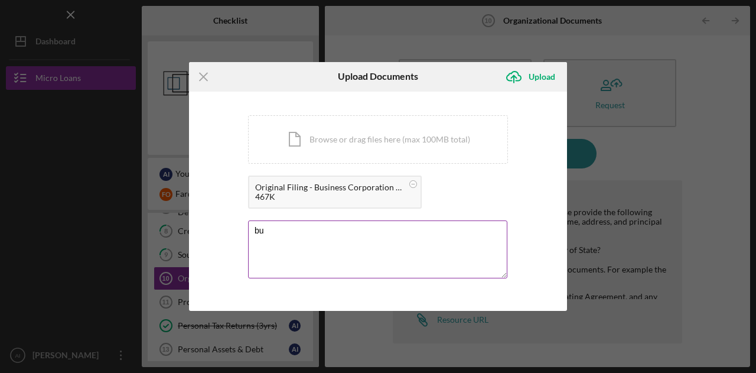
type textarea "b"
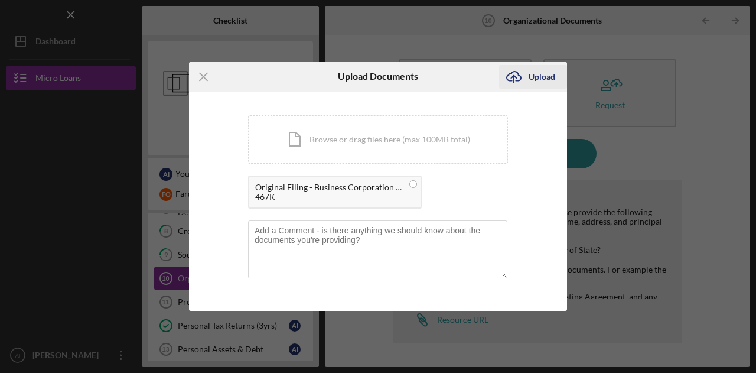
click at [539, 83] on div "Upload" at bounding box center [542, 77] width 27 height 24
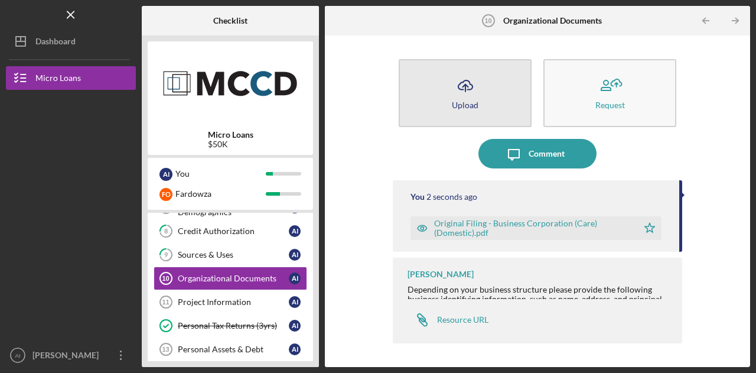
click at [486, 100] on button "Icon/Upload Upload" at bounding box center [465, 93] width 133 height 68
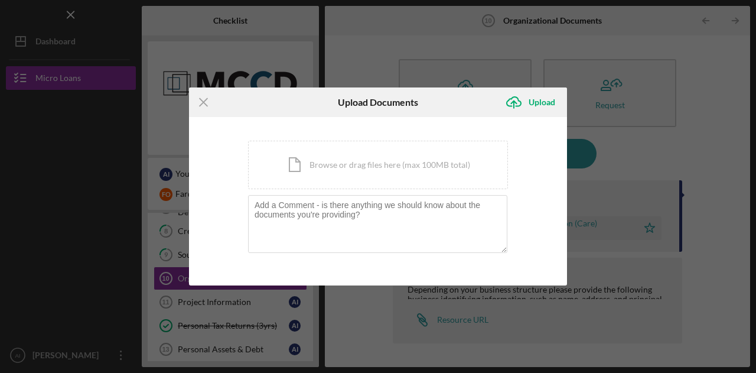
click at [621, 200] on div "Icon/Menu Close Upload Documents Icon/Upload Upload You're uploading documents …" at bounding box center [378, 186] width 756 height 373
click at [206, 103] on icon "Icon/Menu Close" at bounding box center [204, 102] width 30 height 30
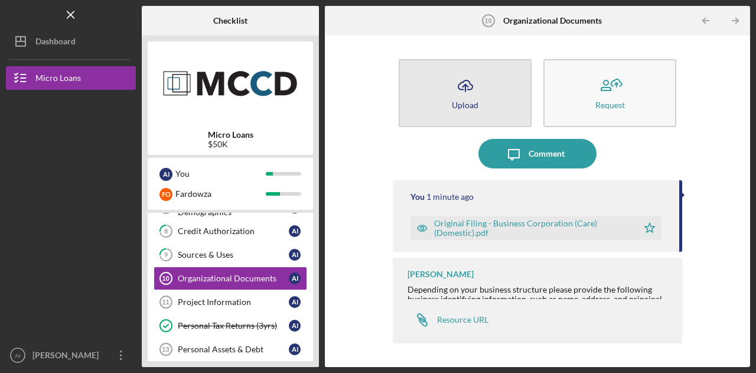
click at [470, 90] on icon "Icon/Upload" at bounding box center [466, 86] width 30 height 30
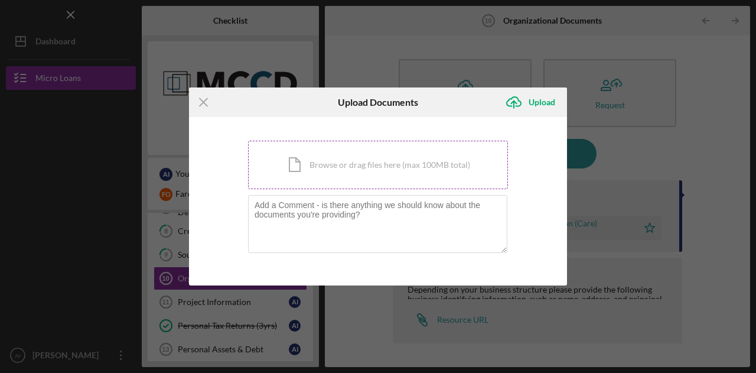
click at [380, 175] on div "Icon/Document Browse or drag files here (max 100MB total) Tap to choose files o…" at bounding box center [378, 165] width 260 height 48
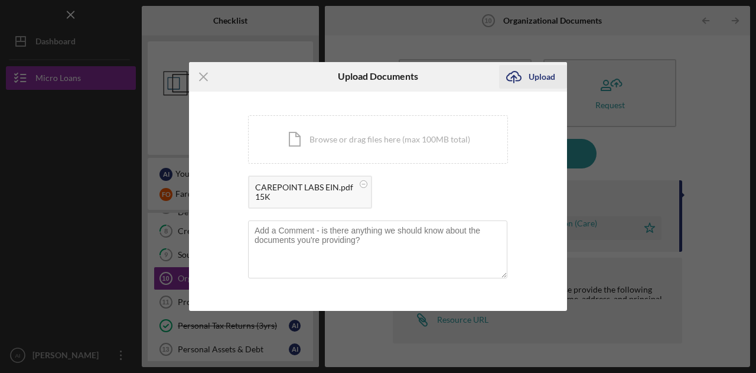
click at [535, 76] on div "Upload" at bounding box center [542, 77] width 27 height 24
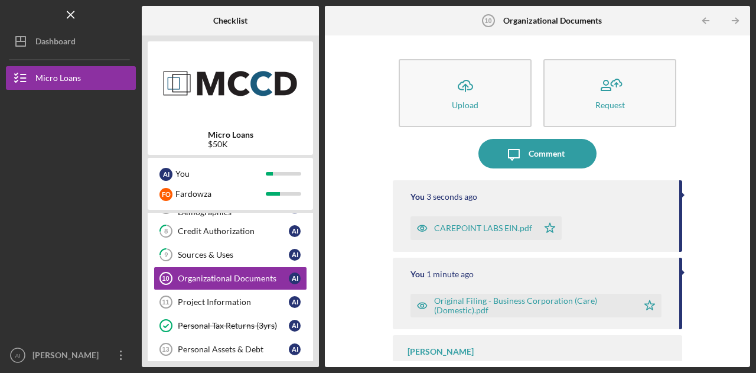
scroll to position [33, 0]
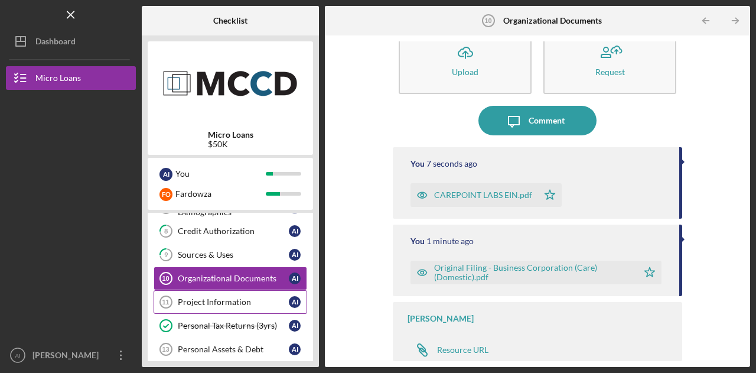
click at [239, 298] on div "Project Information" at bounding box center [233, 301] width 111 height 9
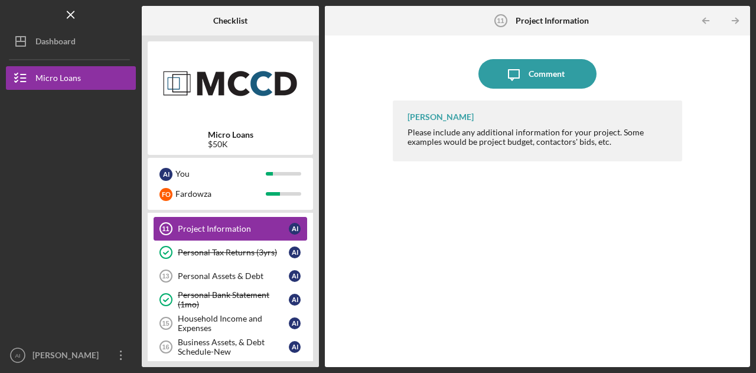
scroll to position [315, 0]
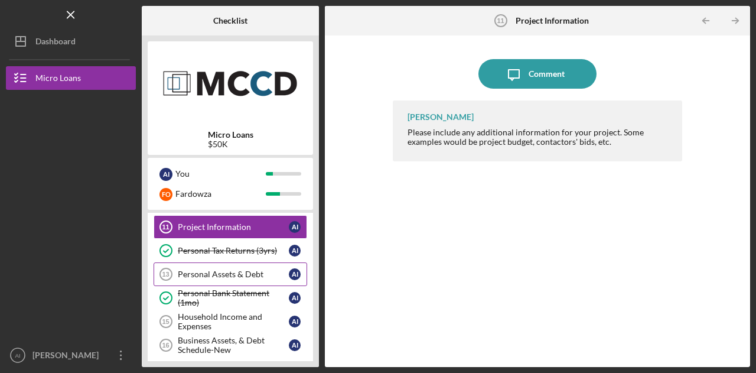
click at [235, 271] on div "Personal Assets & Debt" at bounding box center [233, 273] width 111 height 9
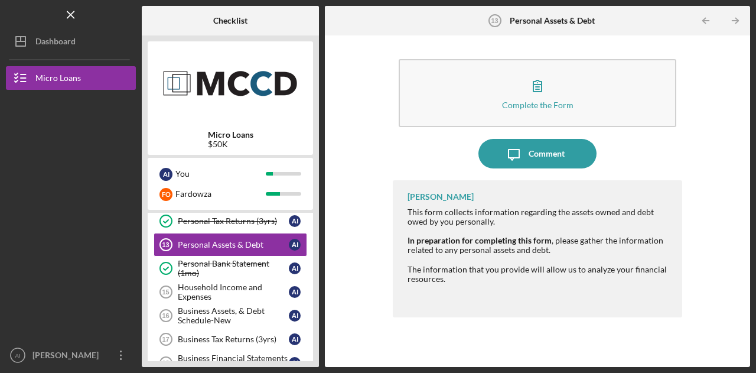
scroll to position [340, 0]
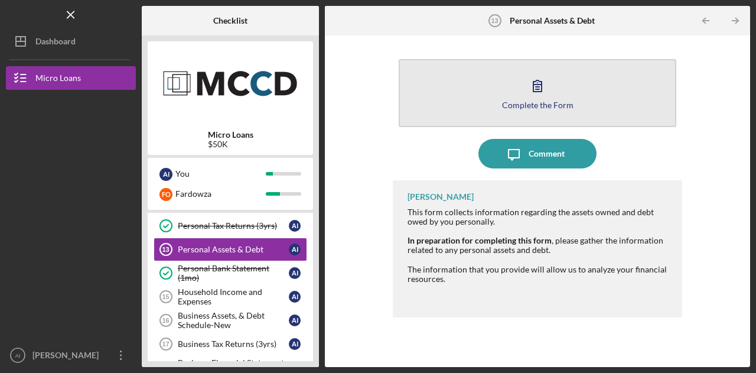
click at [517, 110] on button "Complete the Form Form" at bounding box center [538, 93] width 278 height 68
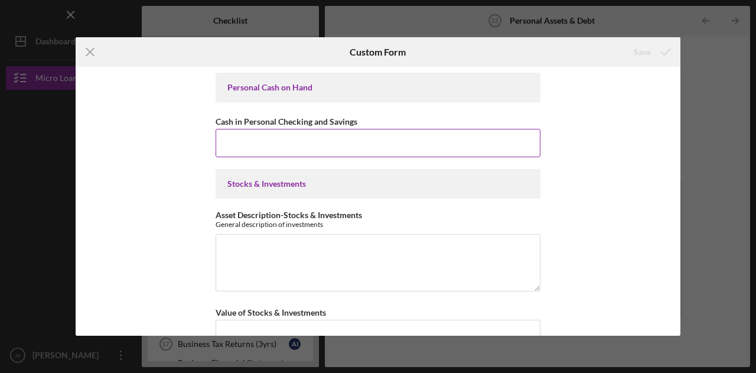
click at [337, 139] on input "Cash in Personal Checking and Savings" at bounding box center [378, 143] width 325 height 28
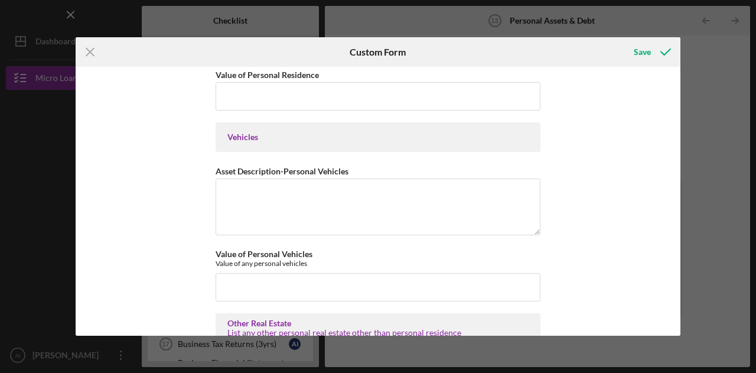
scroll to position [610, 0]
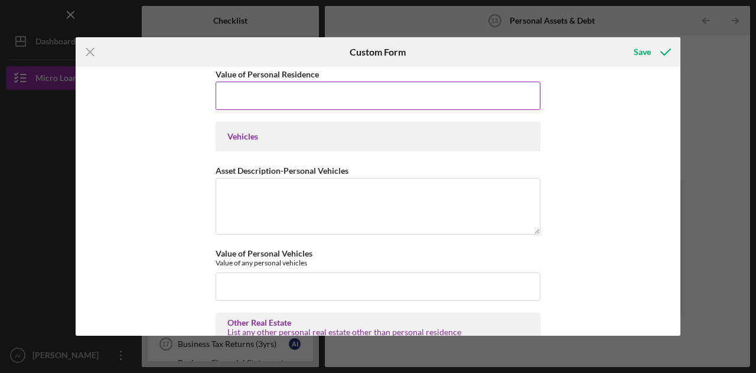
type input "$2,000"
click at [325, 93] on input "Value of Personal Residence" at bounding box center [378, 96] width 325 height 28
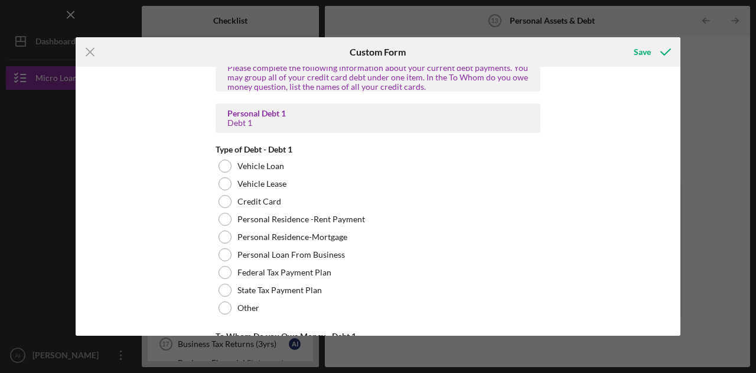
scroll to position [1244, 0]
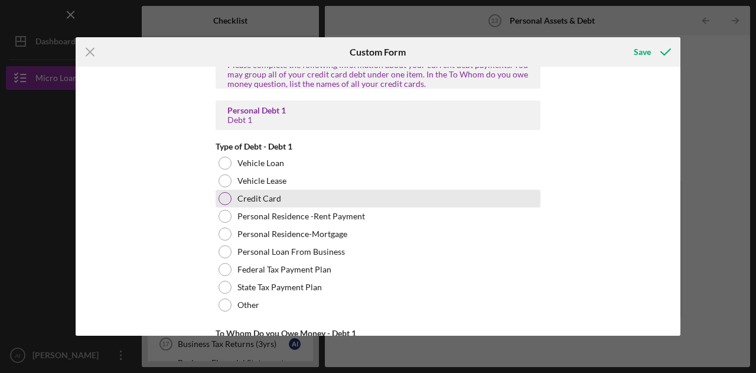
type input "$600"
click at [226, 192] on div at bounding box center [225, 198] width 13 height 13
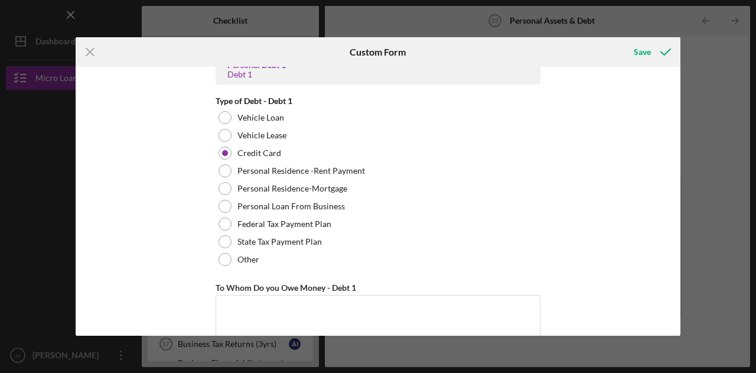
scroll to position [1289, 0]
click at [242, 302] on textarea "To Whom Do you Owe Money - Debt 1" at bounding box center [378, 323] width 325 height 57
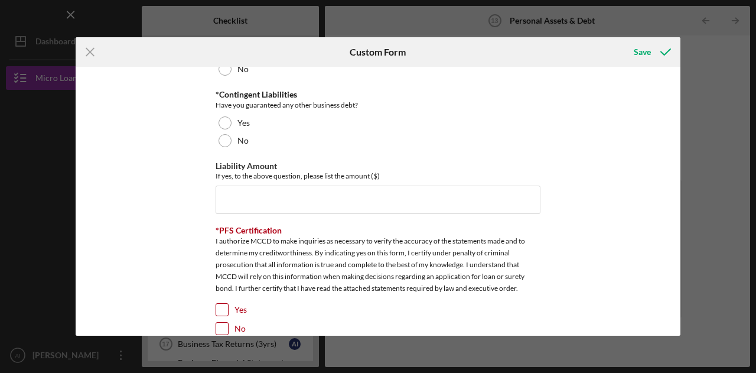
scroll to position [3189, 0]
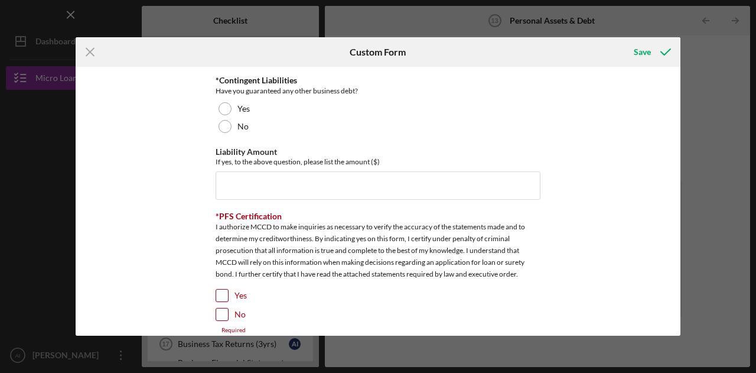
click at [219, 290] on input "Yes" at bounding box center [222, 296] width 12 height 12
checkbox input "true"
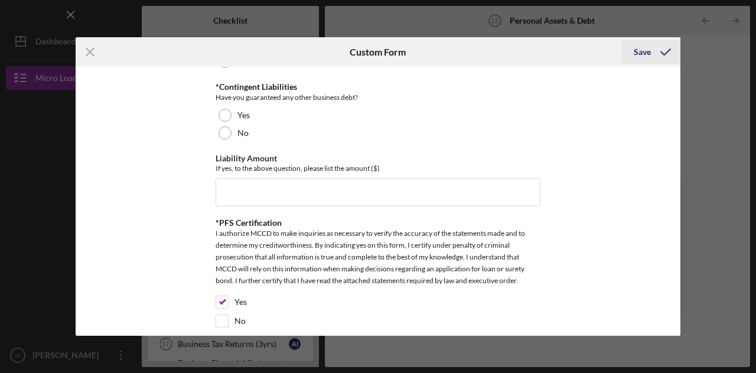
click at [646, 60] on div "Save" at bounding box center [642, 52] width 17 height 24
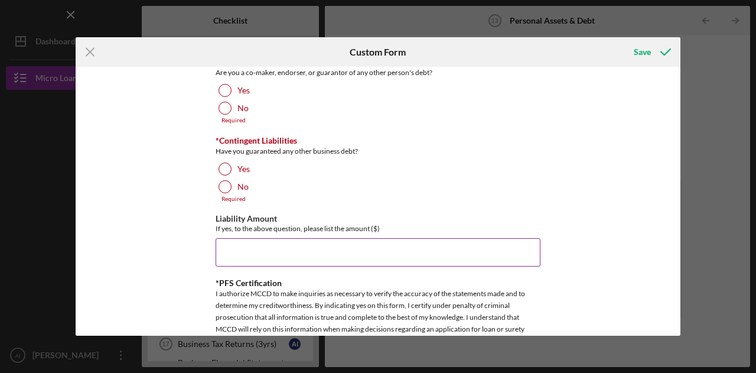
scroll to position [3138, 0]
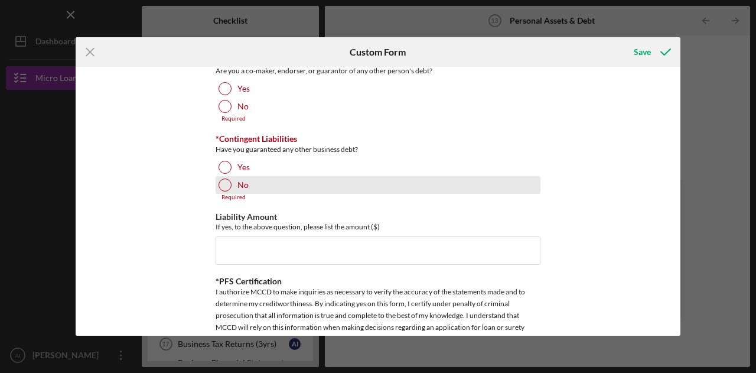
click at [228, 178] on div at bounding box center [225, 184] width 13 height 13
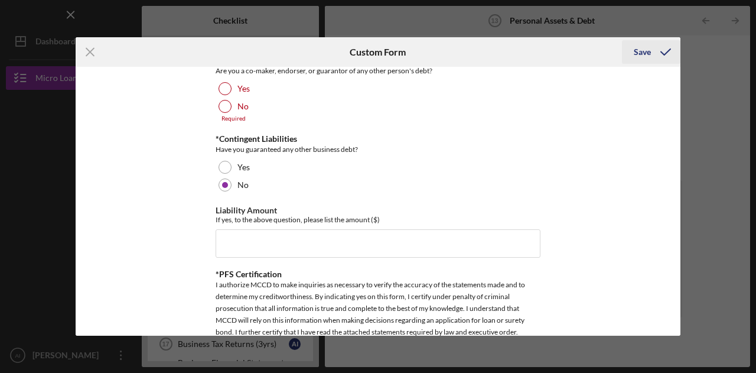
click at [645, 56] on div "Save" at bounding box center [642, 52] width 17 height 24
click at [642, 50] on div "Save" at bounding box center [642, 52] width 17 height 24
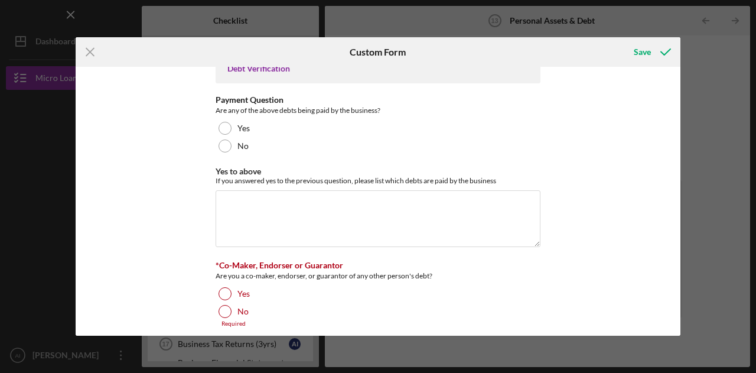
scroll to position [2933, 0]
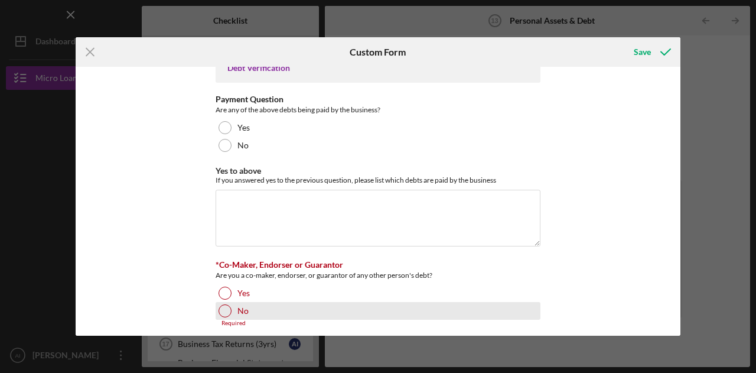
click at [223, 304] on div at bounding box center [225, 310] width 13 height 13
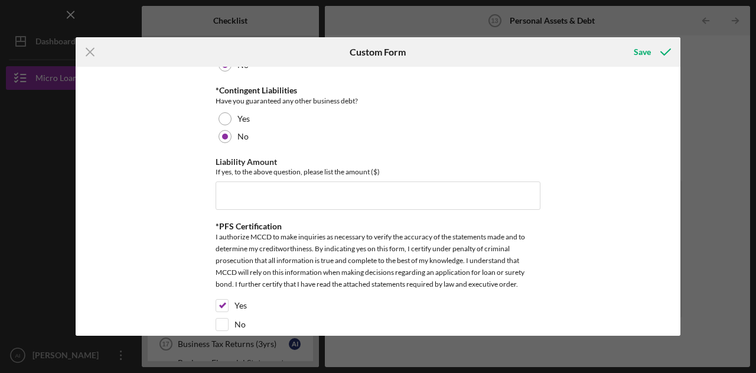
scroll to position [3180, 0]
click at [651, 45] on button "Save" at bounding box center [651, 52] width 58 height 24
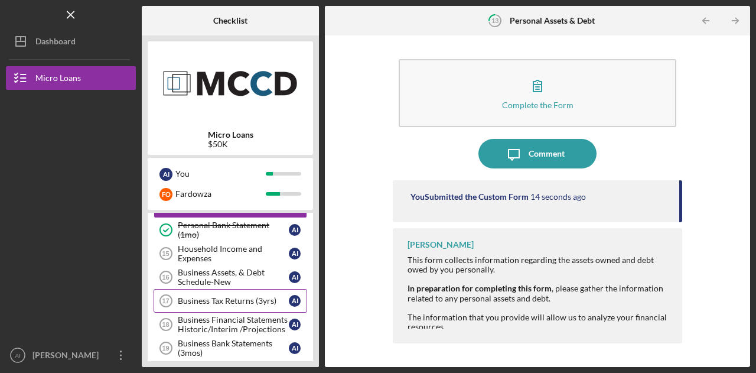
scroll to position [383, 0]
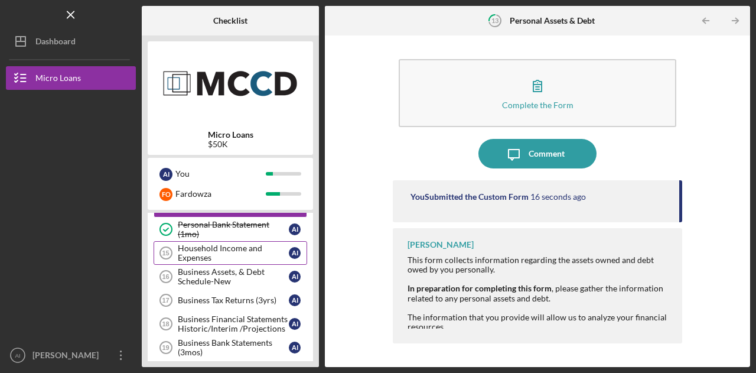
click at [197, 243] on div "Household Income and Expenses" at bounding box center [233, 252] width 111 height 19
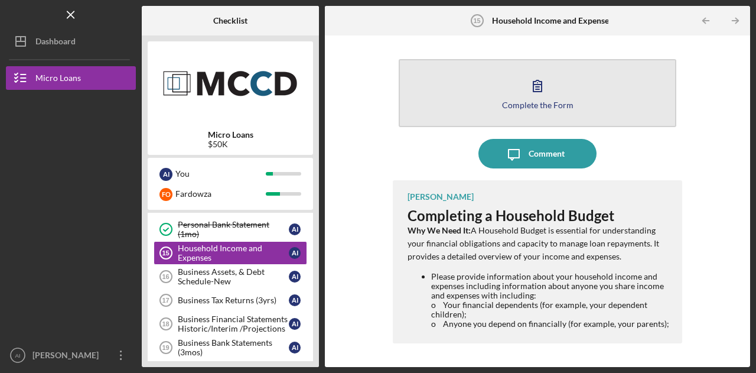
click at [513, 109] on button "Complete the Form Form" at bounding box center [538, 93] width 278 height 68
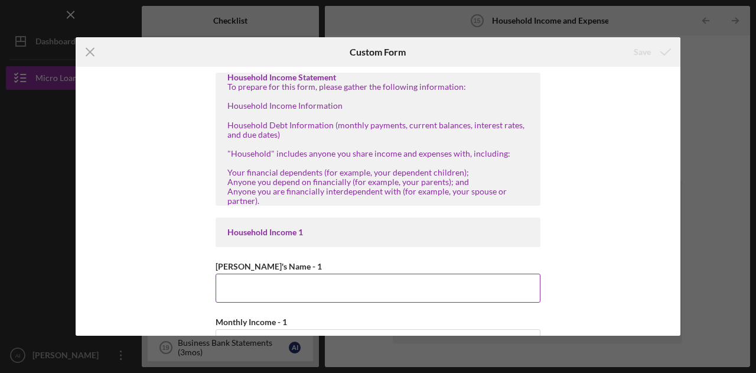
click at [485, 278] on input "[PERSON_NAME]'s Name - 1" at bounding box center [378, 288] width 325 height 28
type input "n"
type input "N"
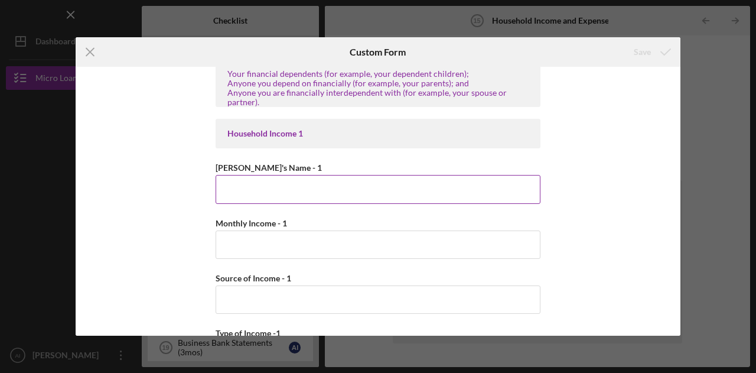
scroll to position [99, 0]
click at [425, 197] on input "[PERSON_NAME]'s Name - 1" at bounding box center [378, 188] width 325 height 28
type input "A"
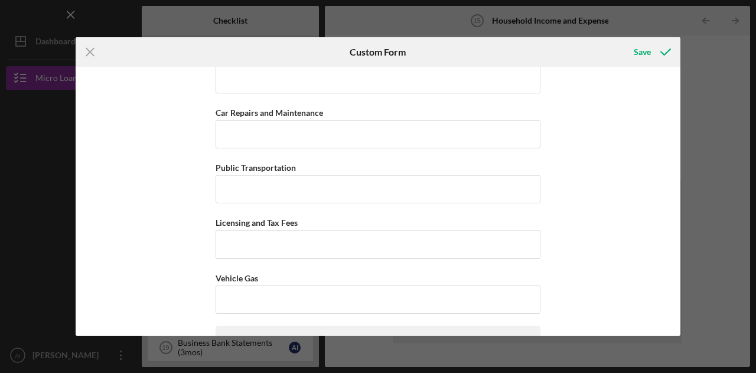
scroll to position [2312, 0]
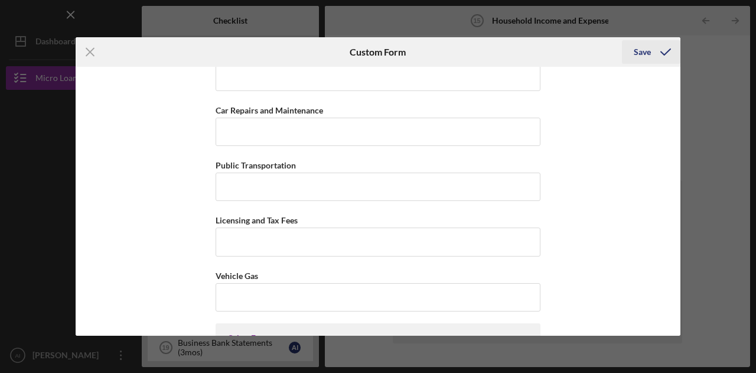
type input "The same as the other application as we joinly filing."
click at [639, 53] on div "Save" at bounding box center [642, 52] width 17 height 24
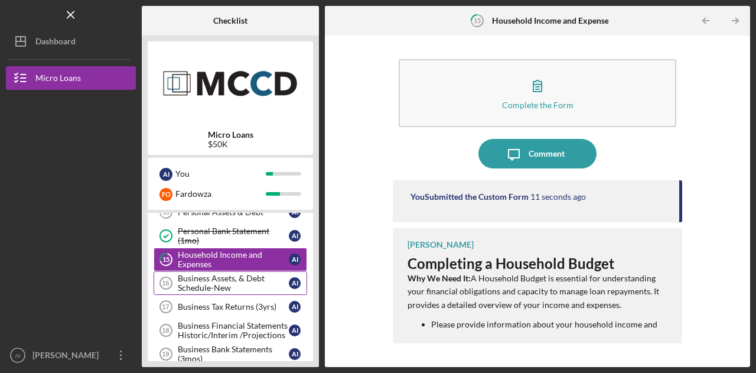
scroll to position [376, 0]
click at [228, 259] on div "Household Income and Expenses" at bounding box center [233, 260] width 111 height 19
click at [194, 251] on div "Household Income and Expenses" at bounding box center [233, 260] width 111 height 19
click at [246, 274] on div "Business Assets, & Debt Schedule-New" at bounding box center [233, 283] width 111 height 19
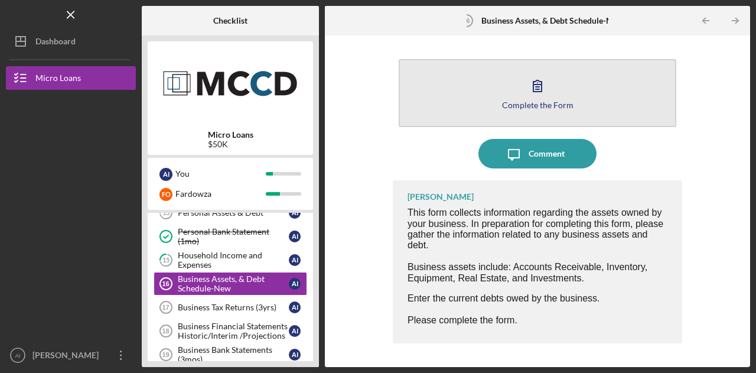
click at [552, 103] on div "Complete the Form" at bounding box center [537, 104] width 71 height 9
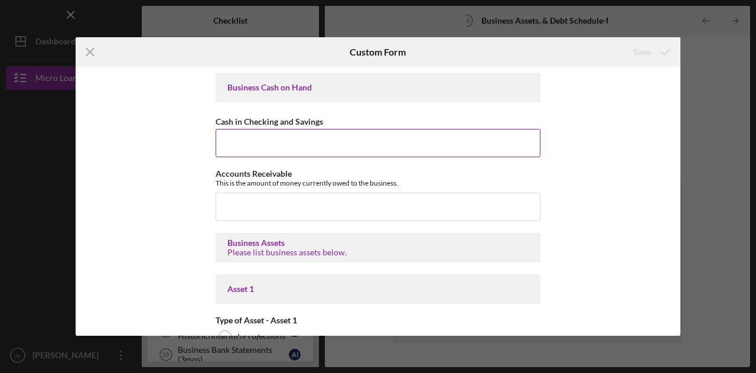
click at [417, 133] on input "Cash in Checking and Savings" at bounding box center [378, 143] width 325 height 28
type input "$5"
type input "$25,000"
click at [638, 168] on div "Business Cash on Hand Cash in Checking and Savings $25,000 Accounts Receivable …" at bounding box center [378, 201] width 605 height 269
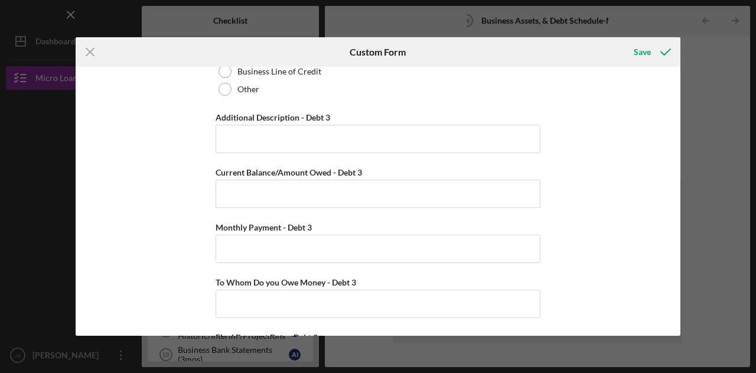
scroll to position [2638, 0]
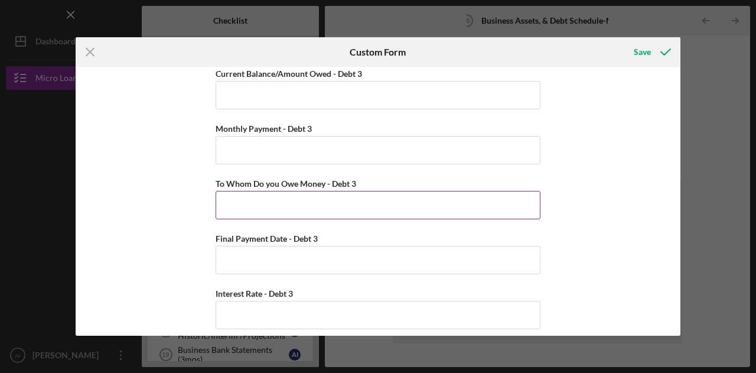
click at [479, 199] on input "To Whom Do you Owe Money - Debt 3" at bounding box center [378, 205] width 325 height 28
type input "$0"
click at [649, 56] on div "Save" at bounding box center [642, 52] width 17 height 24
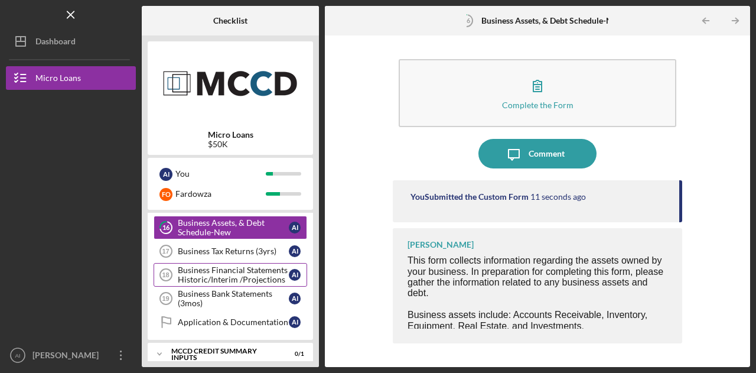
scroll to position [433, 0]
click at [222, 239] on link "Business Tax Returns (3yrs) 17 Business Tax Returns (3yrs) A I" at bounding box center [231, 251] width 154 height 24
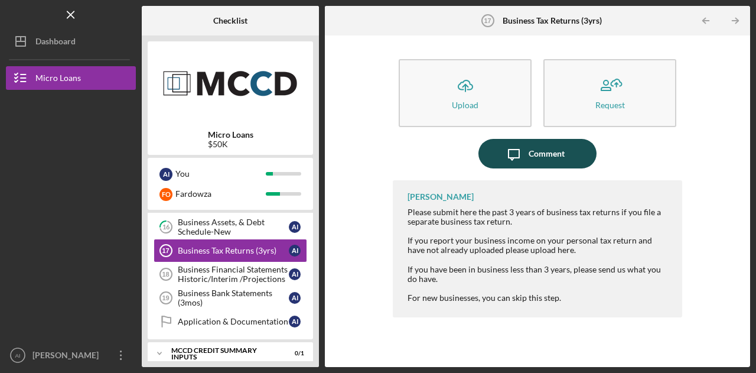
click at [529, 156] on div "Comment" at bounding box center [547, 154] width 36 height 30
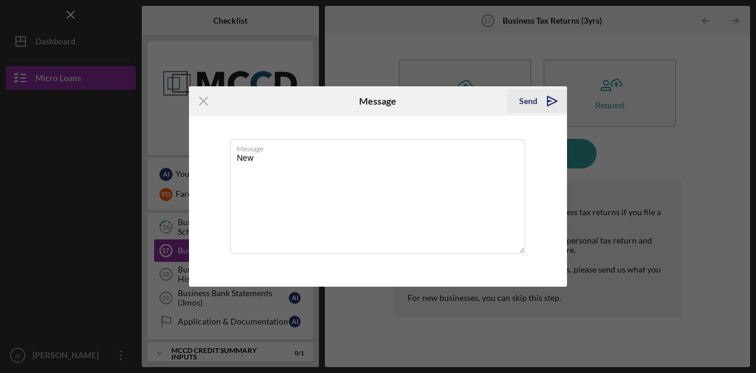
type textarea "New"
click at [525, 107] on div "Send" at bounding box center [528, 101] width 18 height 24
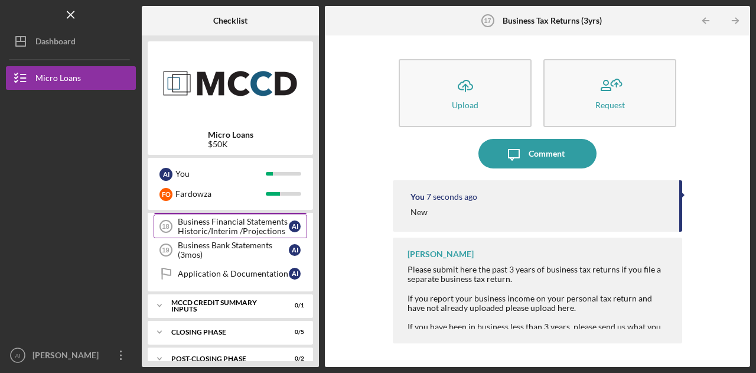
scroll to position [488, 0]
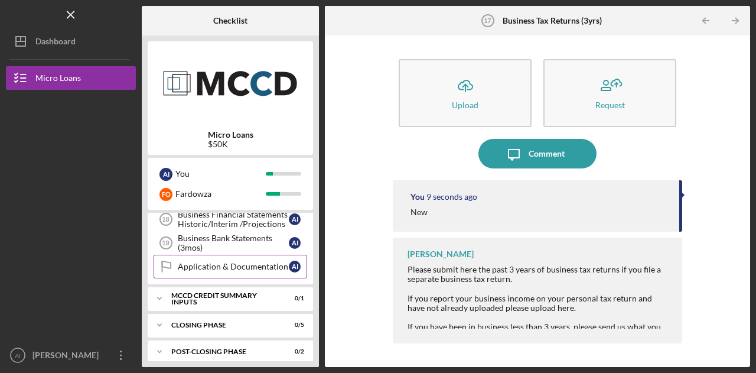
click at [265, 262] on div "Application & Documentation" at bounding box center [233, 266] width 111 height 9
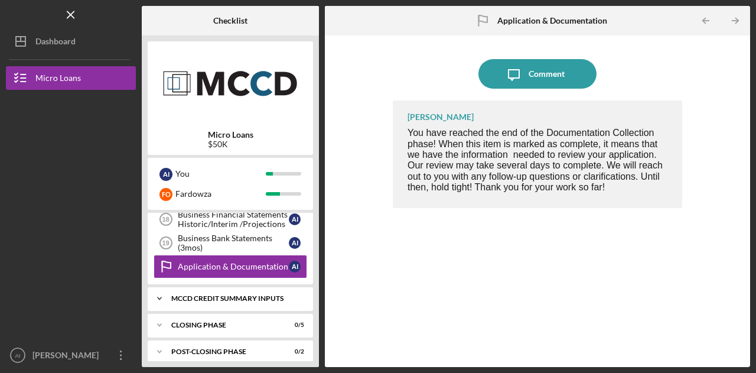
click at [227, 297] on div "Icon/Expander MCCD Credit Summary Inputs 0 / 1" at bounding box center [230, 299] width 165 height 24
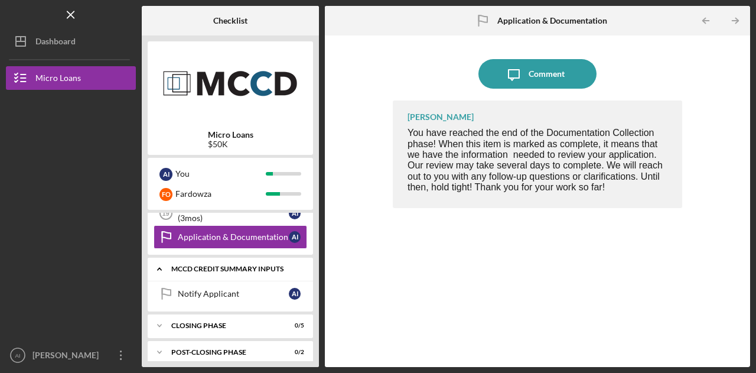
scroll to position [517, 0]
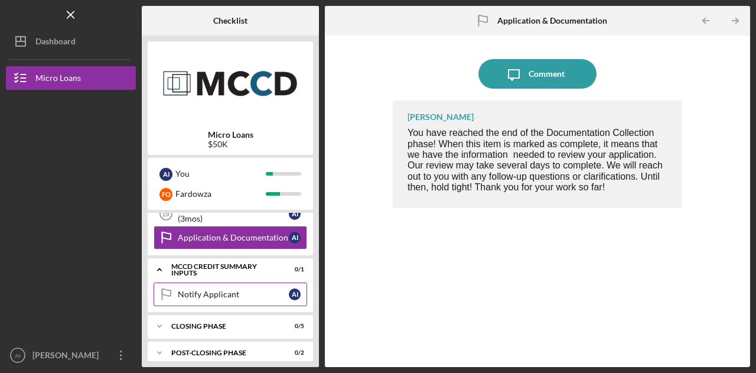
click at [228, 290] on div "Notify Applicant" at bounding box center [233, 294] width 111 height 9
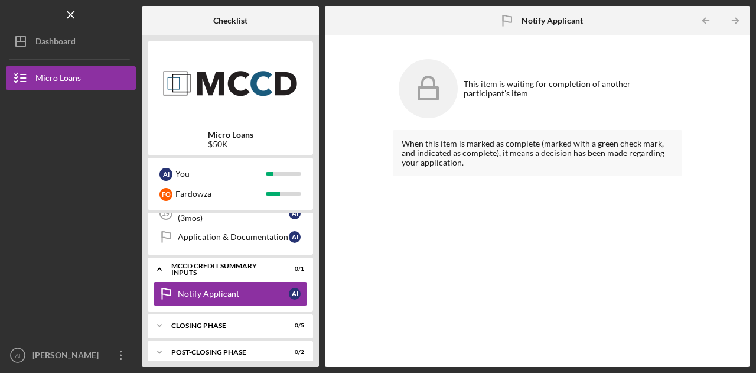
scroll to position [515, 0]
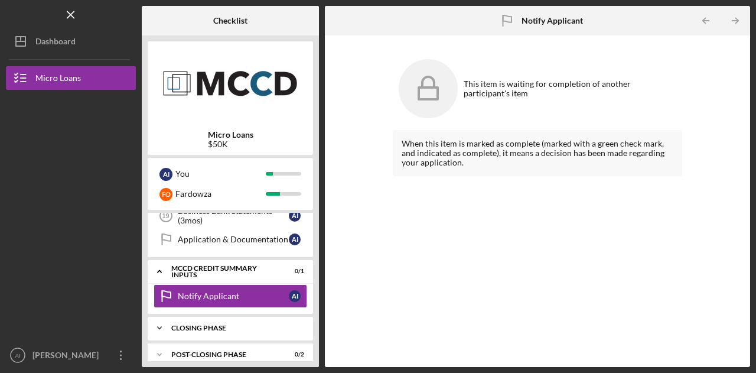
click at [222, 325] on div "Icon/Expander Closing Phase 0 / 5" at bounding box center [230, 328] width 165 height 24
click at [213, 348] on div "Jobs Demographics" at bounding box center [233, 352] width 111 height 9
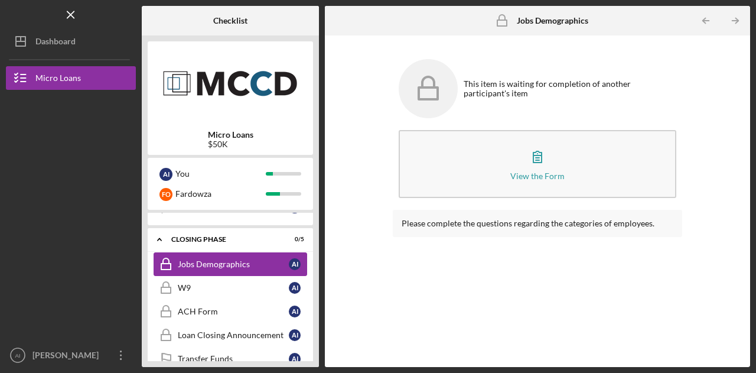
scroll to position [606, 0]
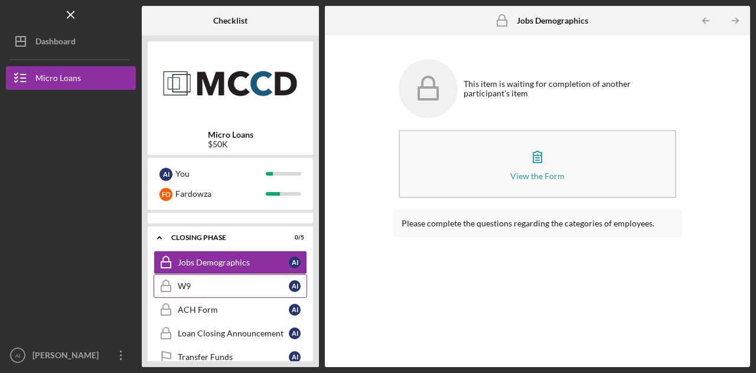
click at [209, 281] on div "W9" at bounding box center [233, 285] width 111 height 9
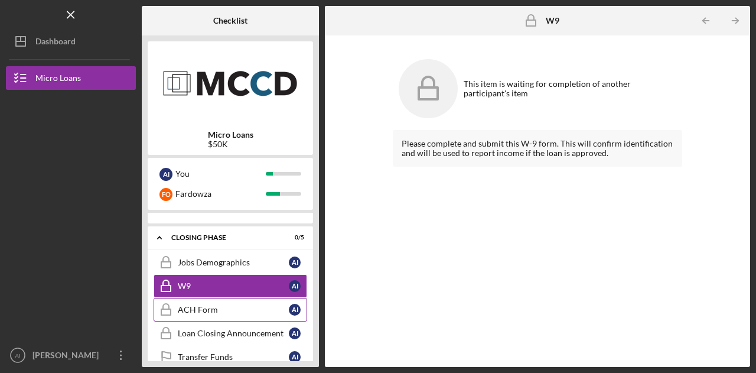
click at [211, 305] on div "ACH Form" at bounding box center [233, 309] width 111 height 9
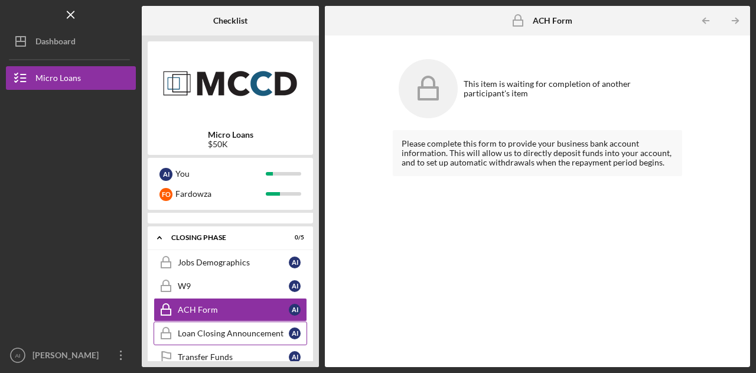
click at [214, 329] on div "Loan Closing Announcement" at bounding box center [233, 333] width 111 height 9
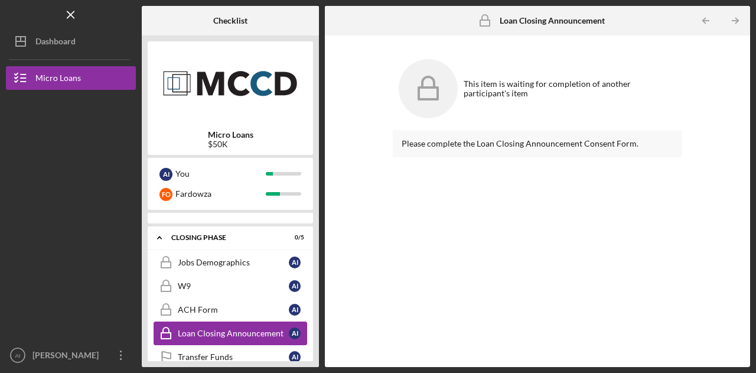
scroll to position [640, 0]
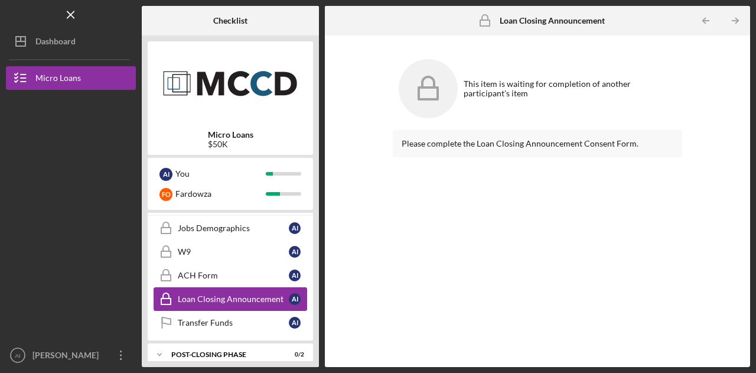
click at [214, 319] on link "Transfer Funds Transfer Funds A I" at bounding box center [231, 323] width 154 height 24
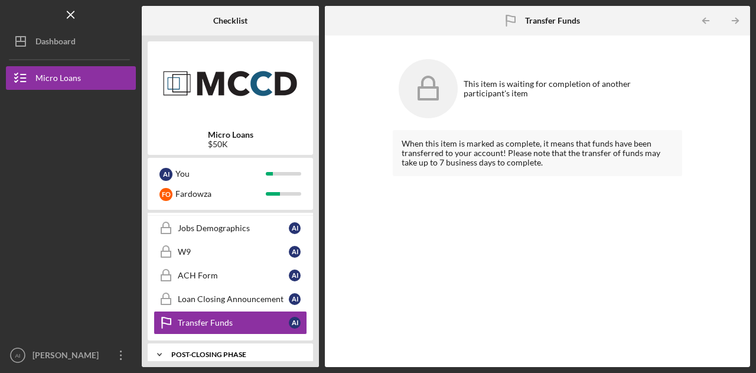
click at [219, 351] on div "Post-Closing Phase" at bounding box center [234, 354] width 127 height 7
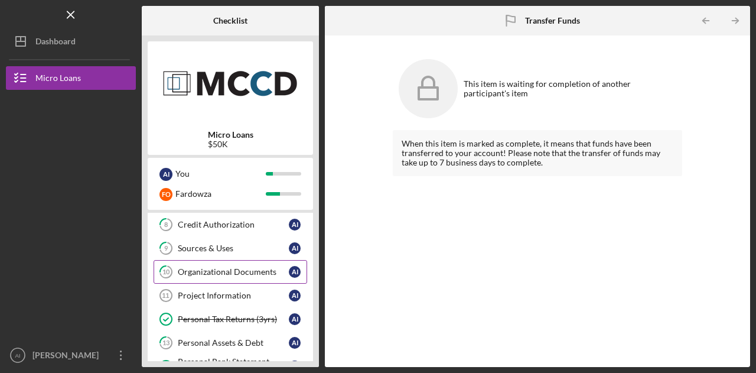
scroll to position [248, 0]
click at [250, 290] on div "Project Information" at bounding box center [233, 294] width 111 height 9
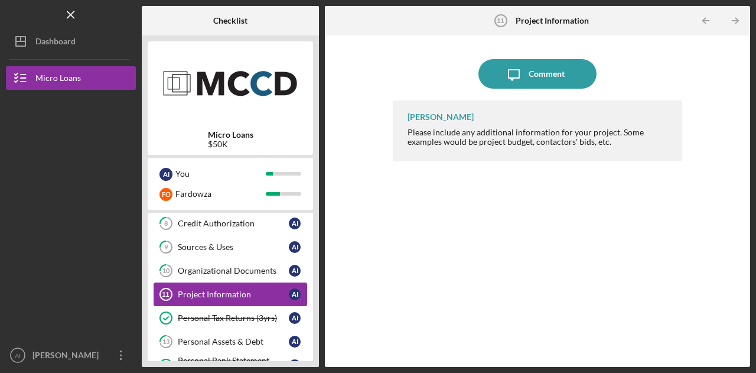
click at [207, 291] on div "Project Information" at bounding box center [233, 294] width 111 height 9
click at [439, 199] on div "[PERSON_NAME] Please include any additional information for your project. Some …" at bounding box center [538, 224] width 290 height 249
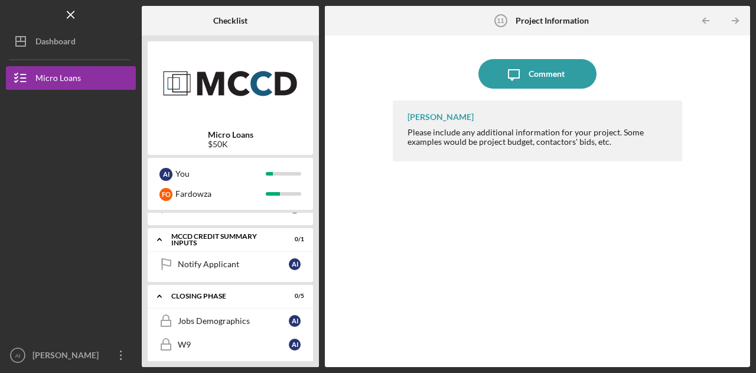
scroll to position [550, 0]
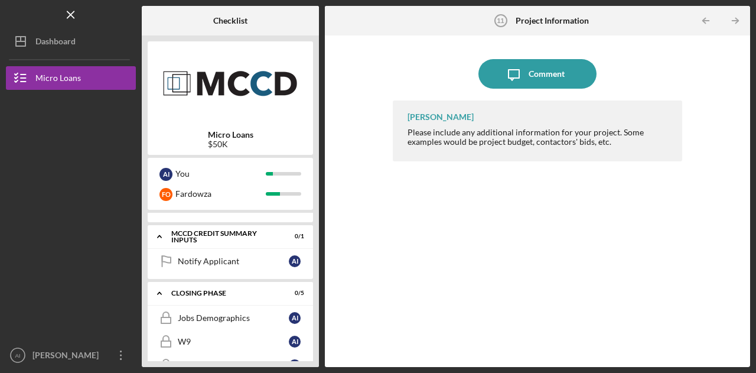
click at [427, 180] on div "[PERSON_NAME] Please include any additional information for your project. Some …" at bounding box center [538, 224] width 290 height 249
